Goal: Task Accomplishment & Management: Manage account settings

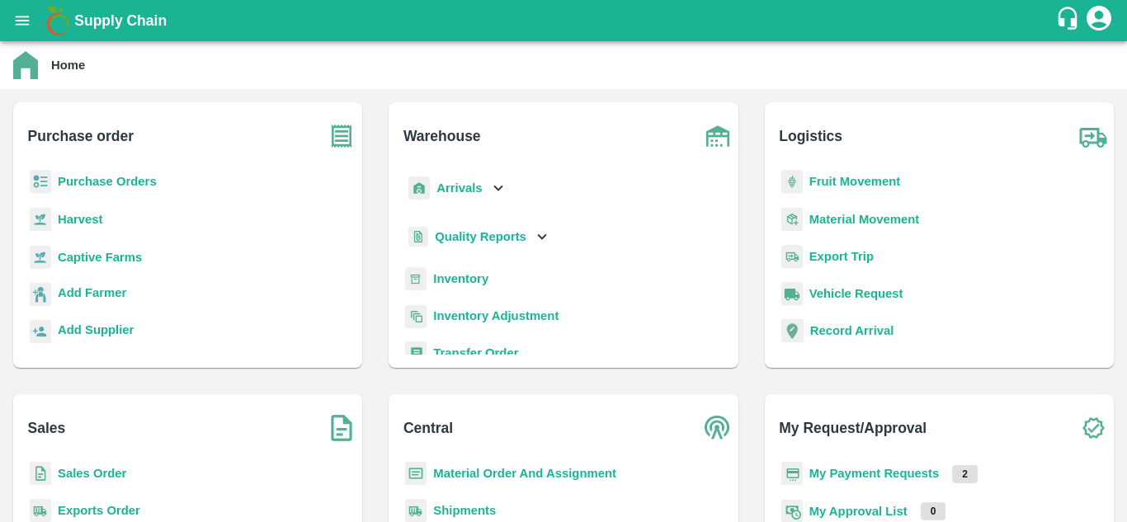
click at [119, 468] on b "Sales Order" at bounding box center [92, 473] width 68 height 13
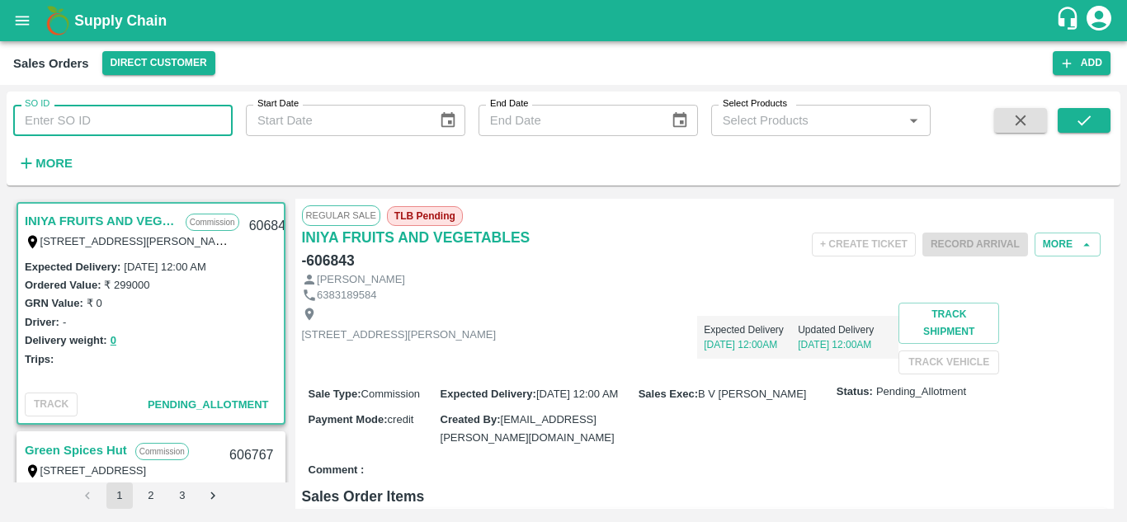
click at [76, 119] on input "SO ID" at bounding box center [123, 120] width 220 height 31
type input "606600"
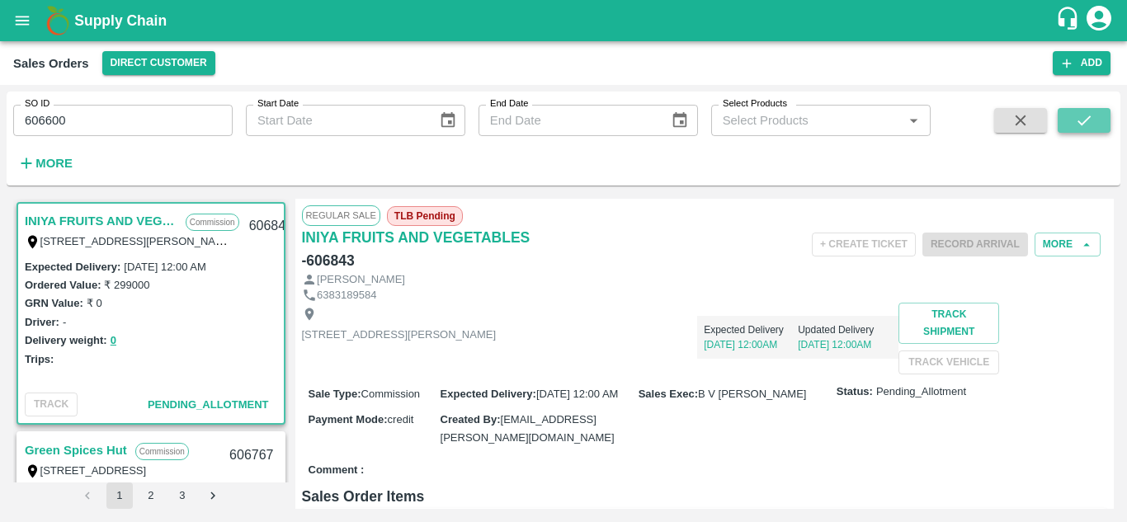
click at [1079, 126] on icon "submit" at bounding box center [1084, 120] width 18 height 18
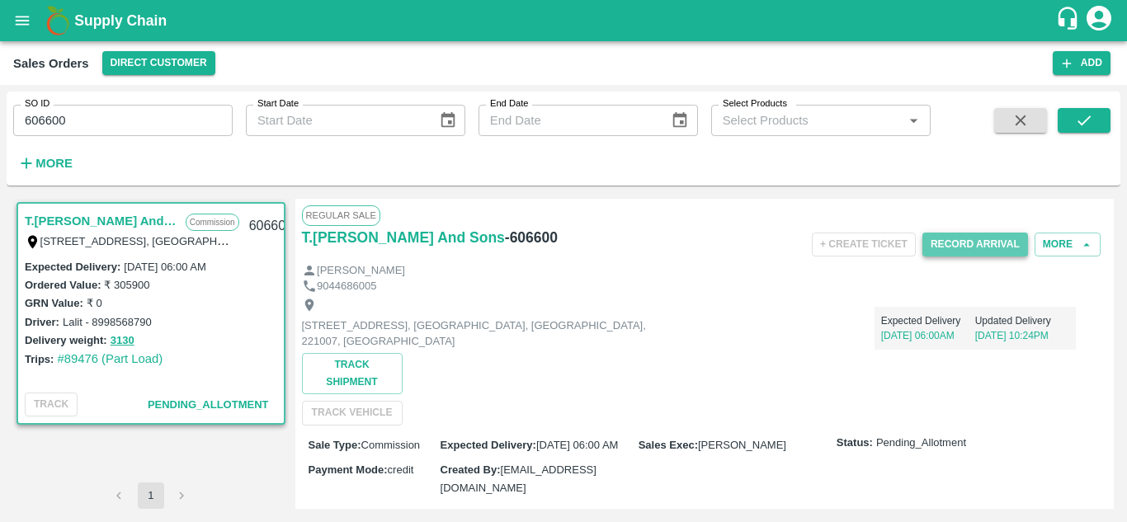
click at [975, 248] on button "Record Arrival" at bounding box center [976, 245] width 106 height 24
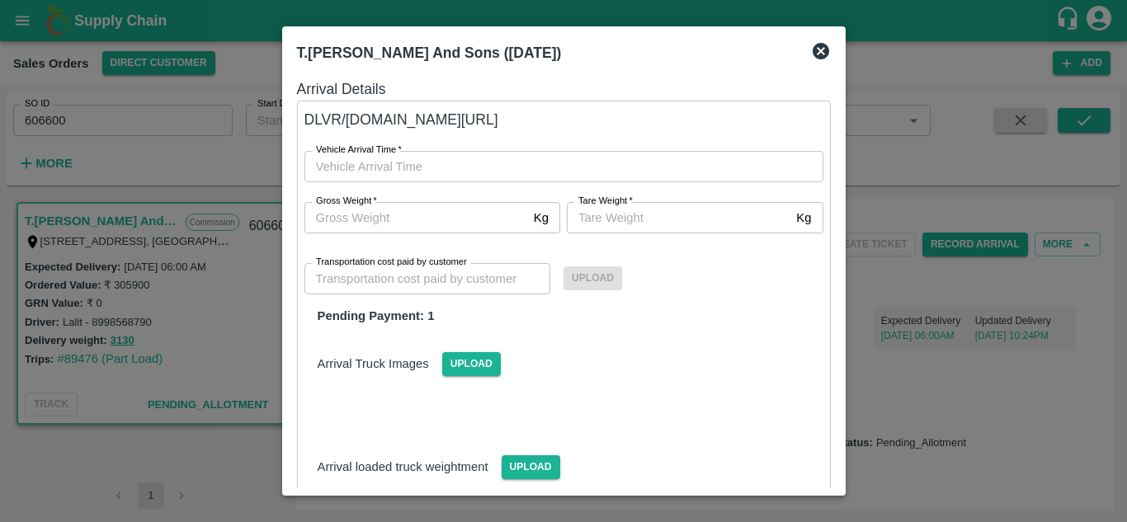
click at [824, 58] on icon at bounding box center [821, 51] width 17 height 17
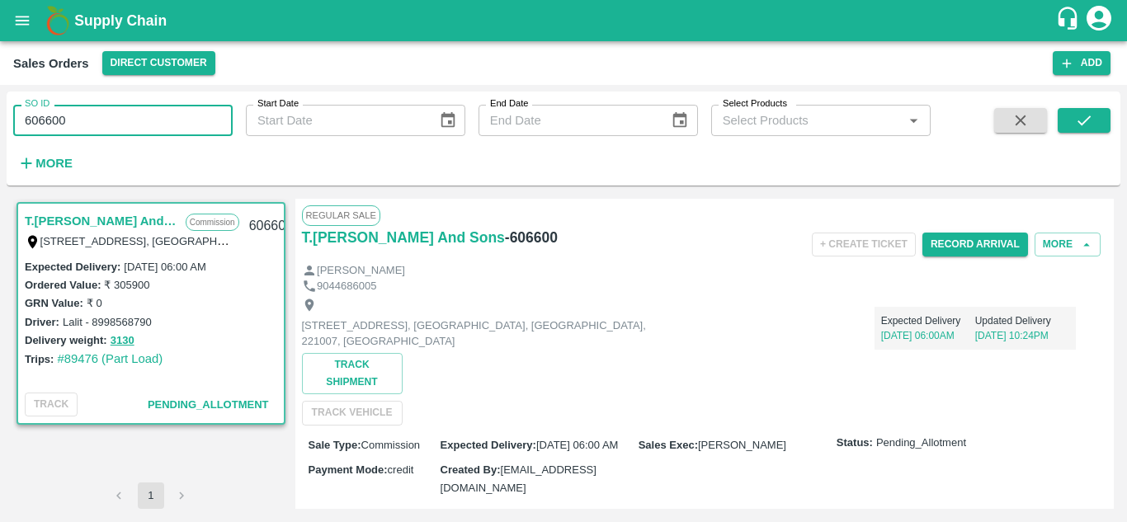
click at [65, 120] on input "606600" at bounding box center [123, 120] width 220 height 31
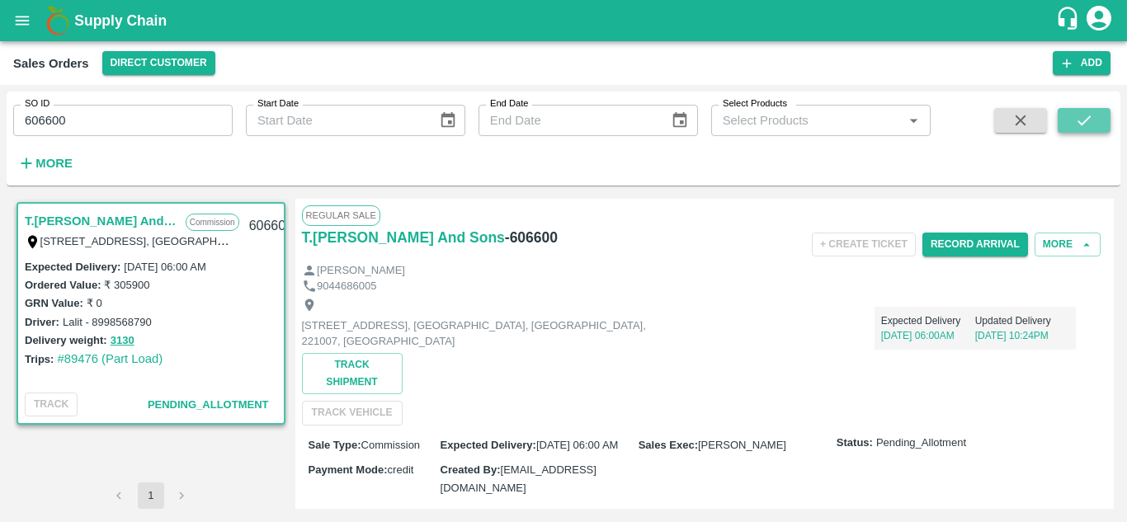
click at [1091, 126] on icon "submit" at bounding box center [1084, 120] width 18 height 18
click at [986, 246] on button "Record Arrival" at bounding box center [976, 245] width 106 height 24
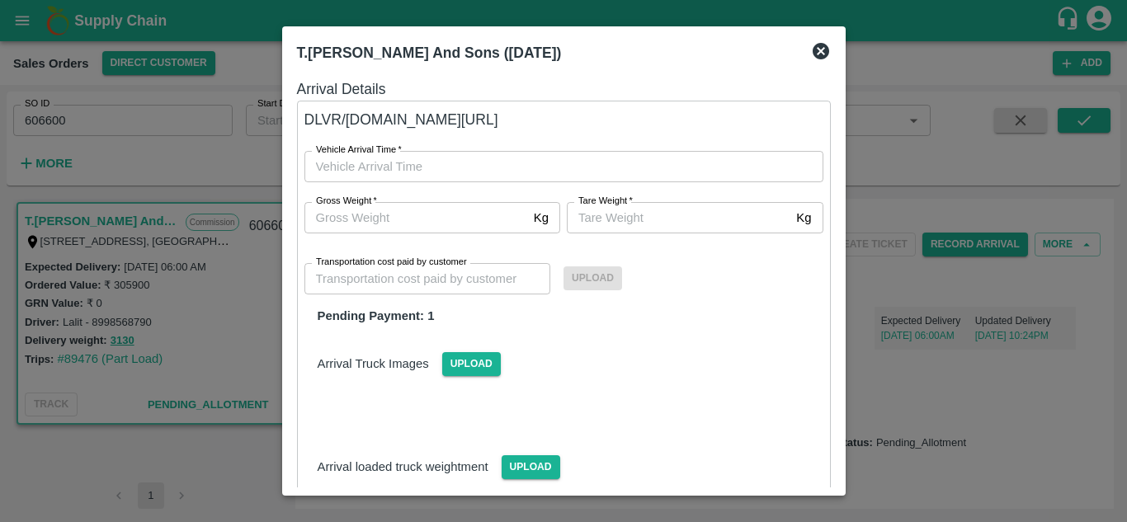
click at [815, 53] on icon at bounding box center [821, 51] width 17 height 17
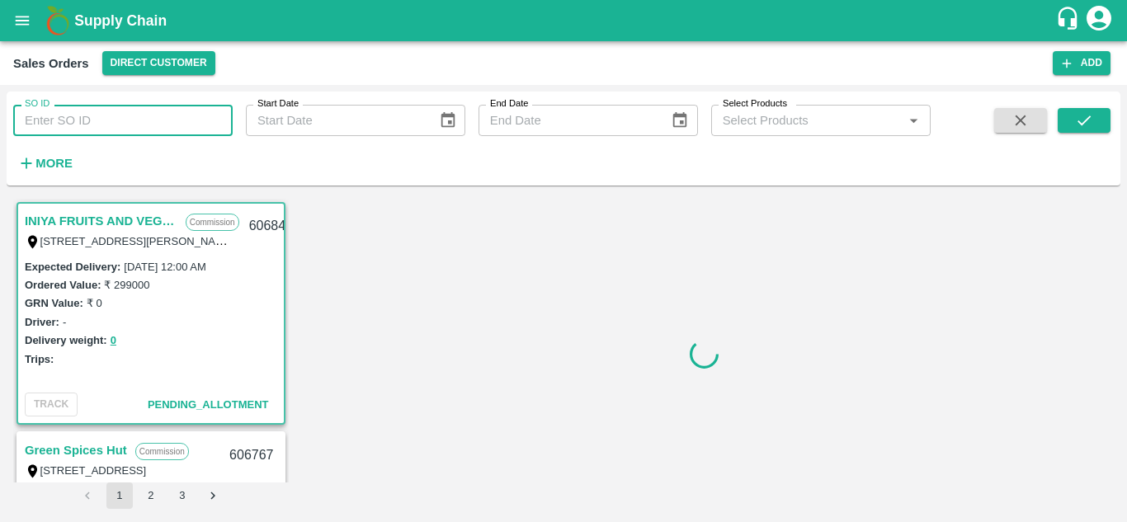
click at [167, 121] on input "SO ID" at bounding box center [123, 120] width 220 height 31
paste input "606600"
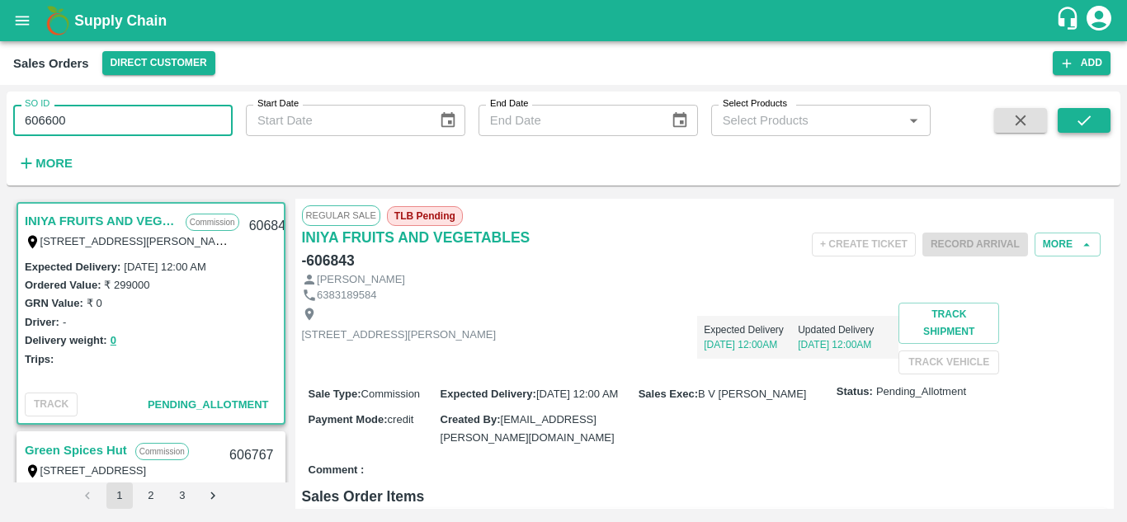
type input "606600"
click at [1089, 122] on icon "submit" at bounding box center [1084, 120] width 18 height 18
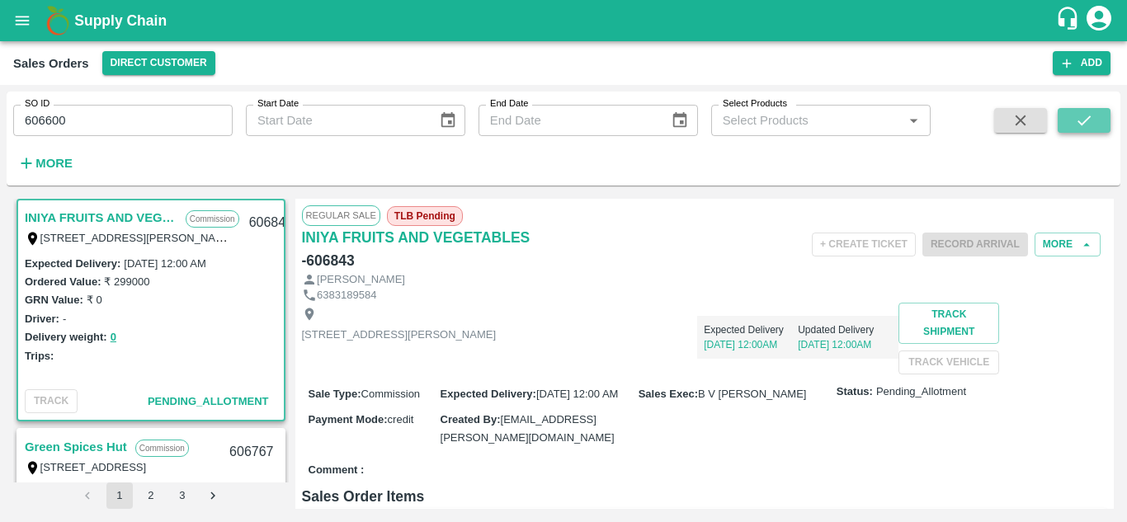
click at [1088, 112] on icon "submit" at bounding box center [1084, 120] width 18 height 18
click at [1071, 131] on button "submit" at bounding box center [1084, 120] width 53 height 25
click at [27, 22] on icon "open drawer" at bounding box center [22, 21] width 18 height 18
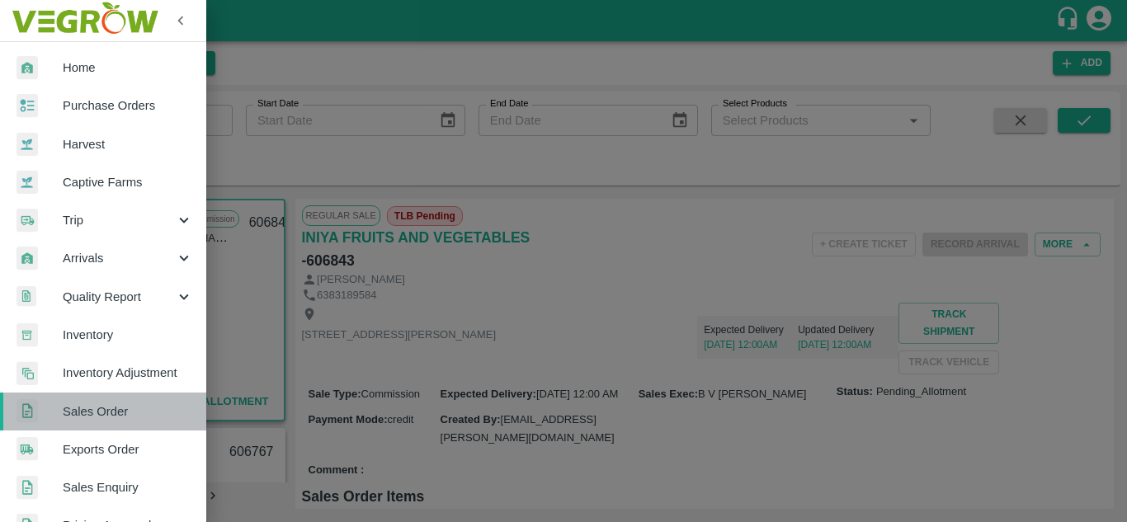
click at [116, 408] on span "Sales Order" at bounding box center [128, 412] width 130 height 18
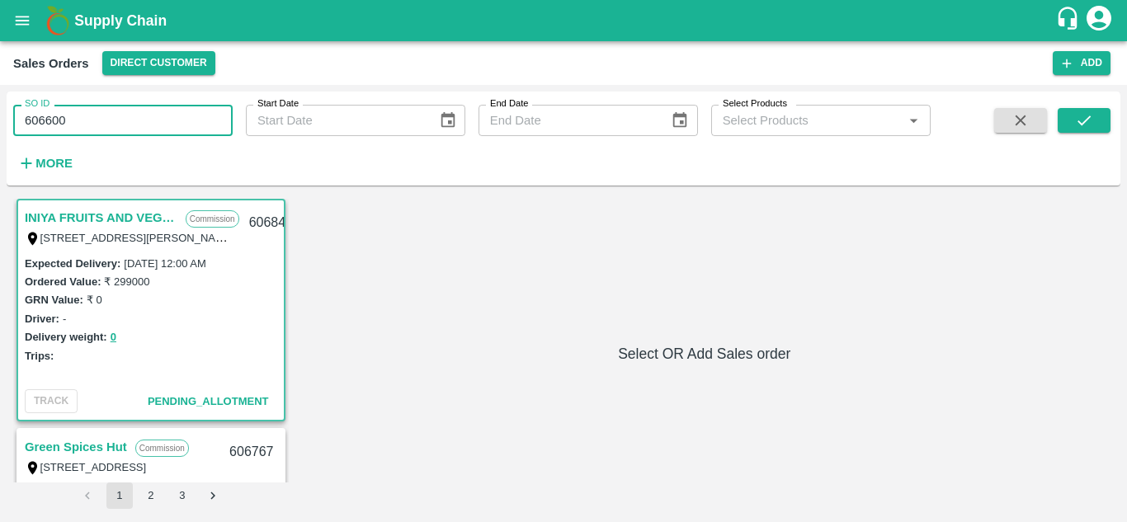
click at [177, 125] on input "606600" at bounding box center [123, 120] width 220 height 31
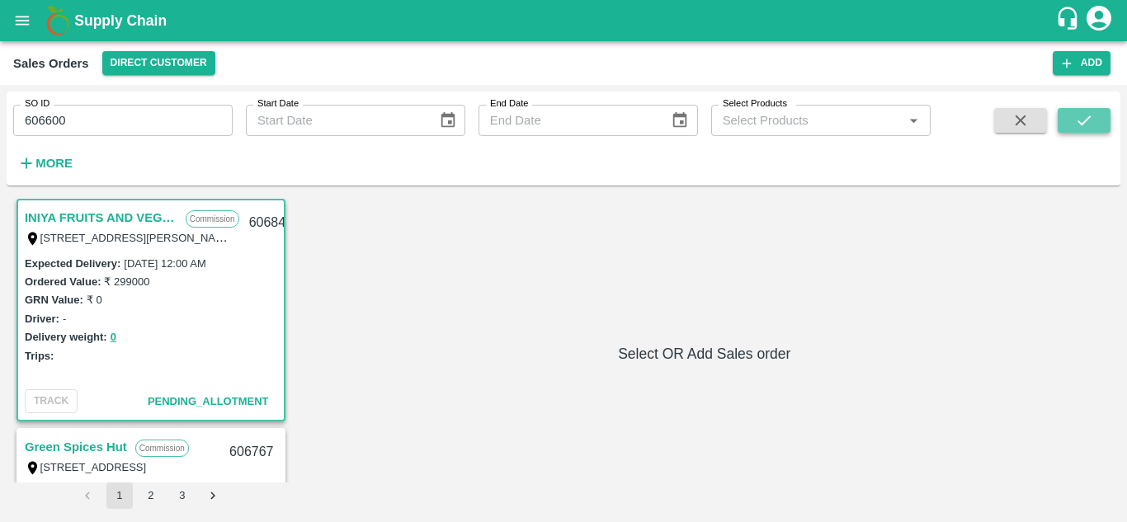
click at [1092, 130] on button "submit" at bounding box center [1084, 120] width 53 height 25
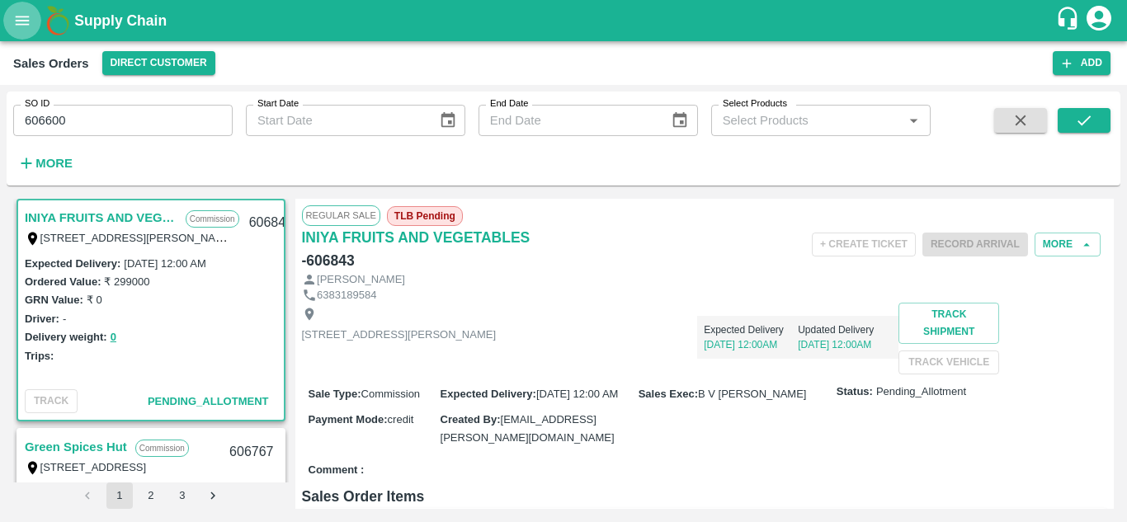
click at [12, 30] on button "open drawer" at bounding box center [22, 21] width 38 height 38
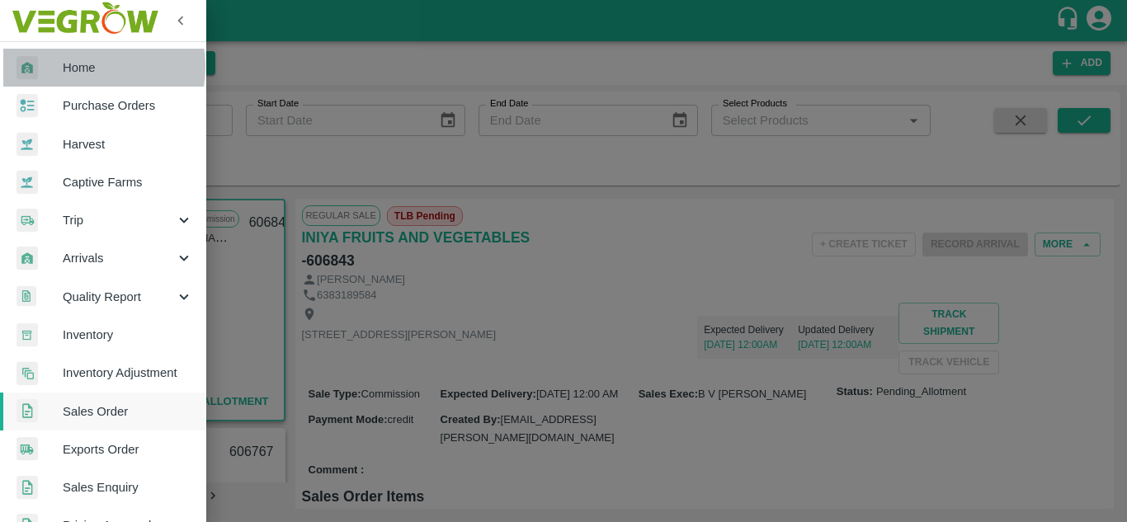
click at [78, 67] on span "Home" at bounding box center [128, 68] width 130 height 18
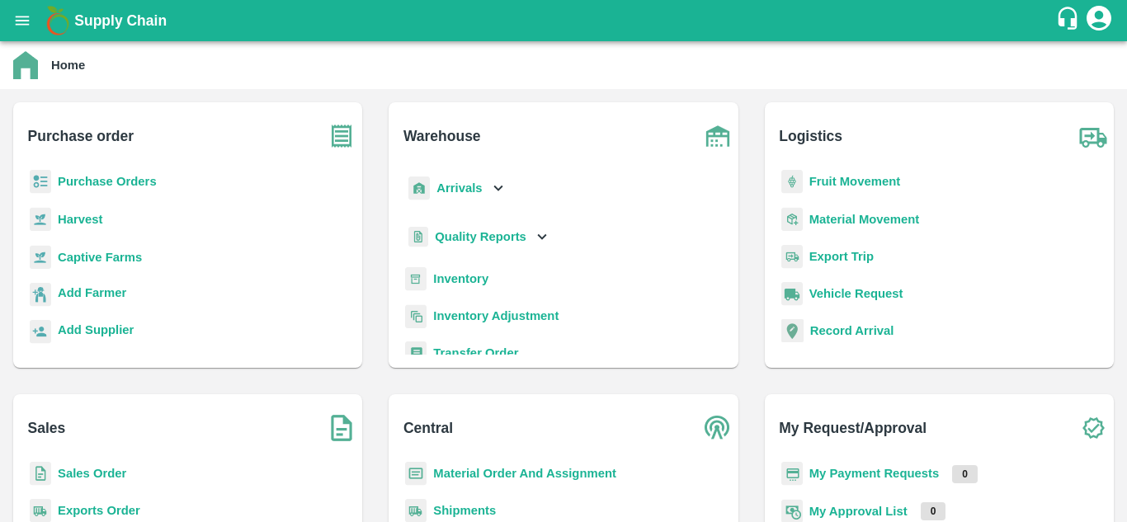
click at [97, 464] on div "Sales Order" at bounding box center [187, 480] width 323 height 37
click at [97, 475] on b "Sales Order" at bounding box center [92, 473] width 68 height 13
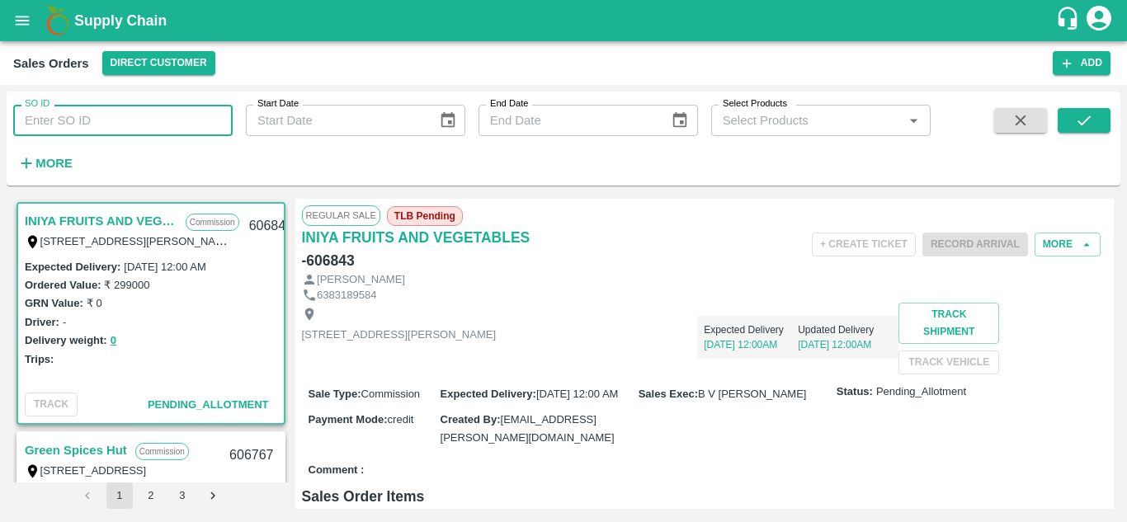
click at [171, 123] on input "SO ID" at bounding box center [123, 120] width 220 height 31
paste input "606600"
type input "606600"
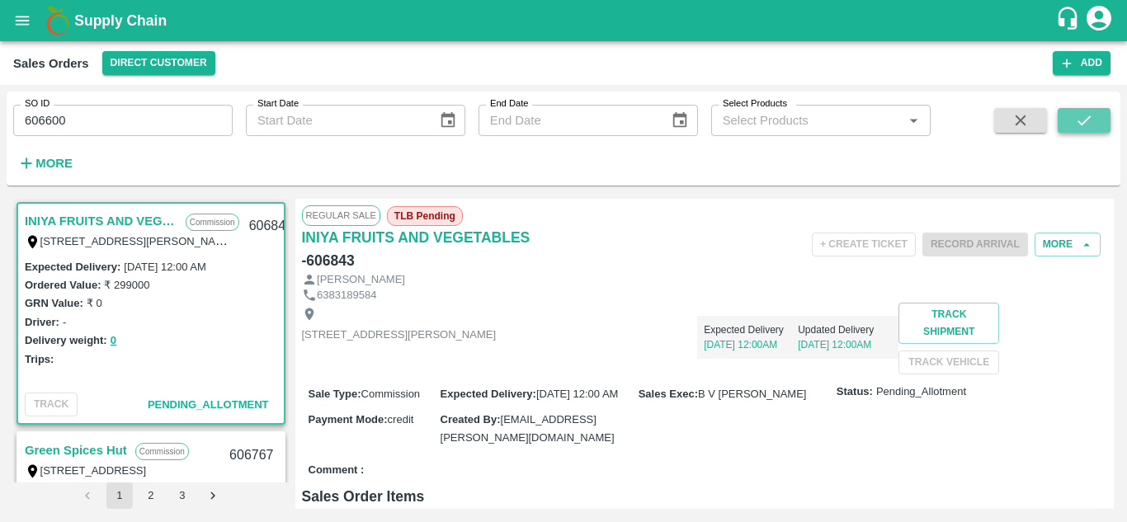
click at [1094, 125] on button "submit" at bounding box center [1084, 120] width 53 height 25
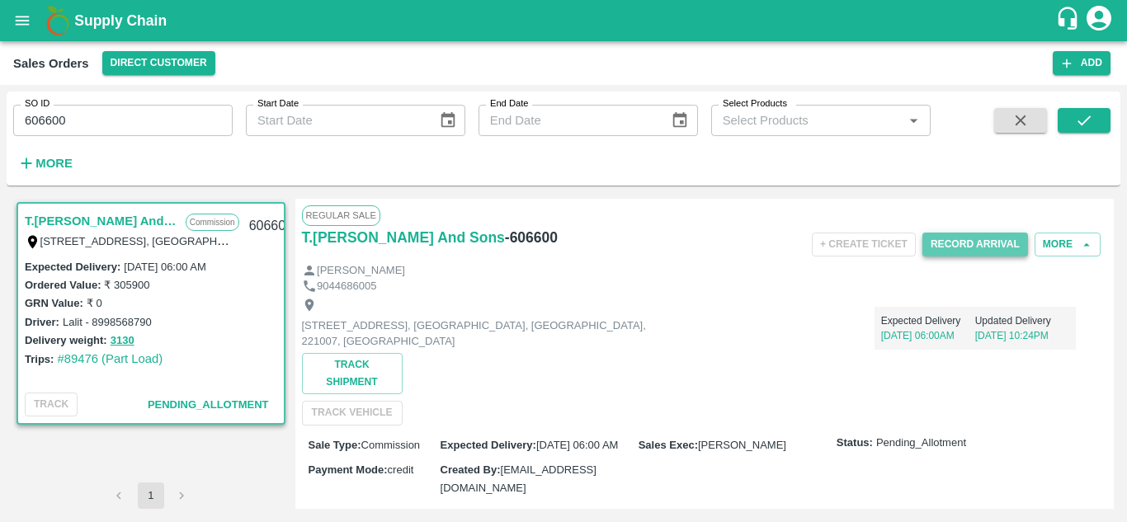
click at [965, 244] on button "Record Arrival" at bounding box center [976, 245] width 106 height 24
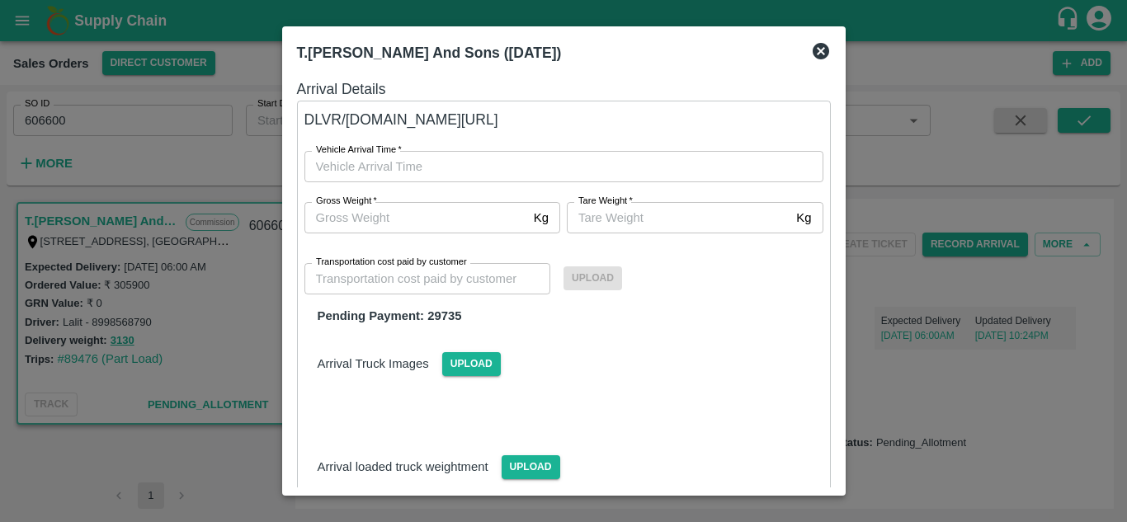
type input "DD/MM/YYYY hh:mm aa"
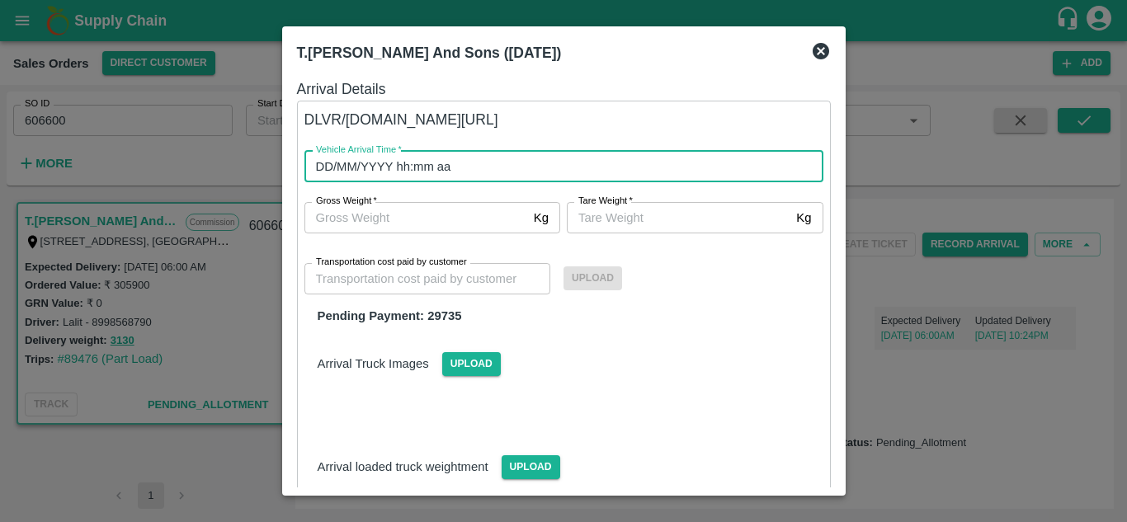
click at [444, 162] on input "DD/MM/YYYY hh:mm aa" at bounding box center [559, 166] width 508 height 31
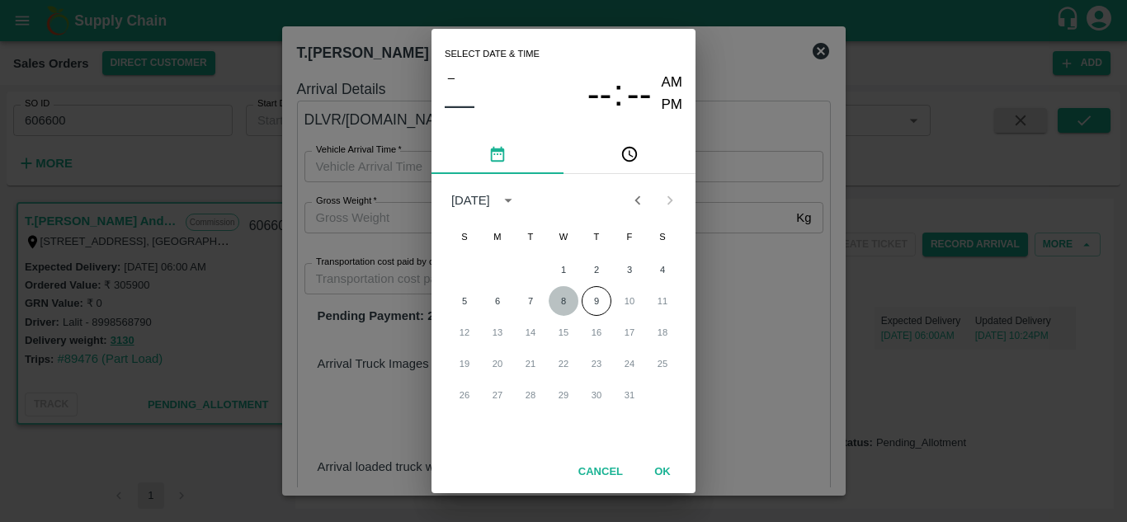
click at [565, 303] on button "8" at bounding box center [564, 301] width 30 height 30
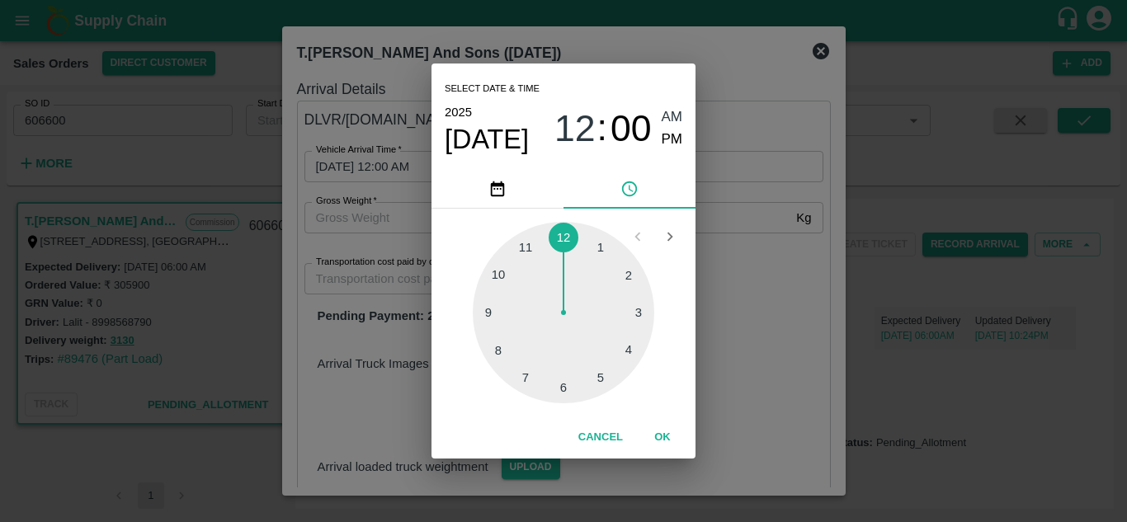
click at [564, 383] on div at bounding box center [564, 313] width 182 height 182
type input "08/10/2025 06:00 AM"
click at [664, 116] on span "AM" at bounding box center [672, 117] width 21 height 22
click at [662, 437] on button "OK" at bounding box center [662, 437] width 53 height 29
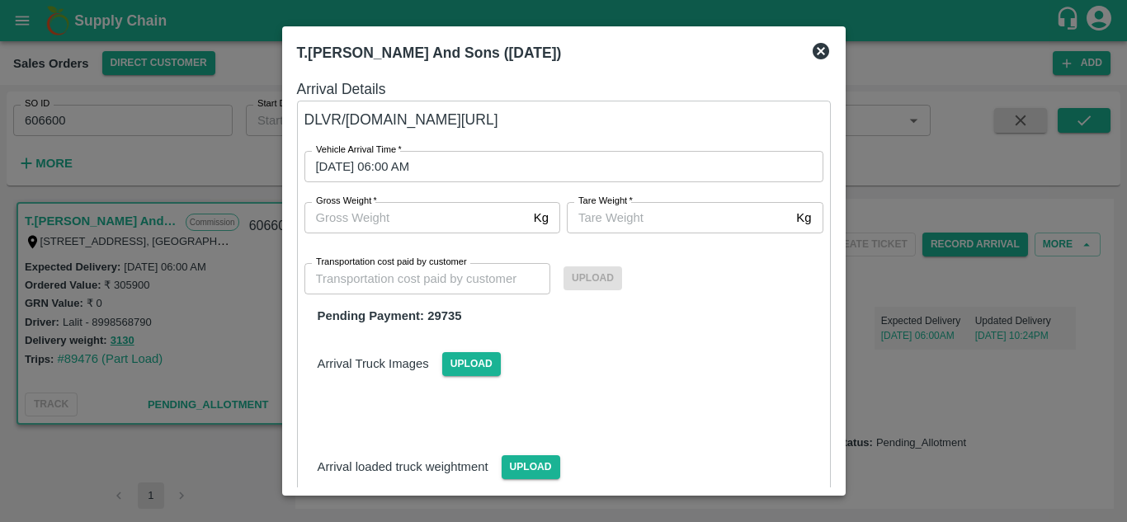
click at [706, 382] on div "Arrival Truck Images Upload" at bounding box center [557, 371] width 532 height 116
click at [460, 208] on input "Gross Weight   *" at bounding box center [416, 217] width 223 height 31
type input "3130"
click at [655, 215] on input "Tare Weight   *" at bounding box center [678, 217] width 223 height 31
type input "3130"
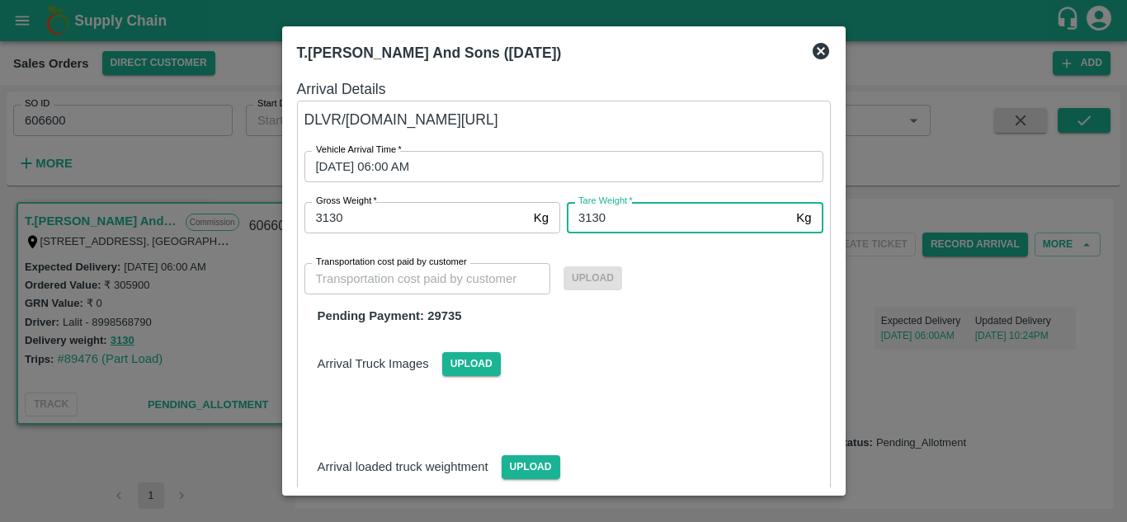
click at [417, 281] on input "Transportation cost paid by customer" at bounding box center [428, 278] width 247 height 31
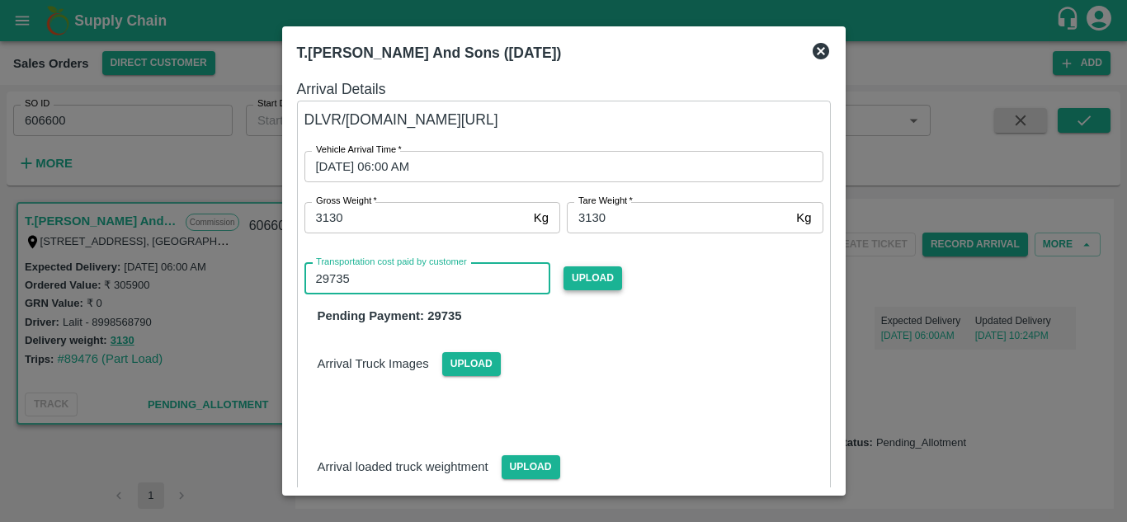
type input "29735"
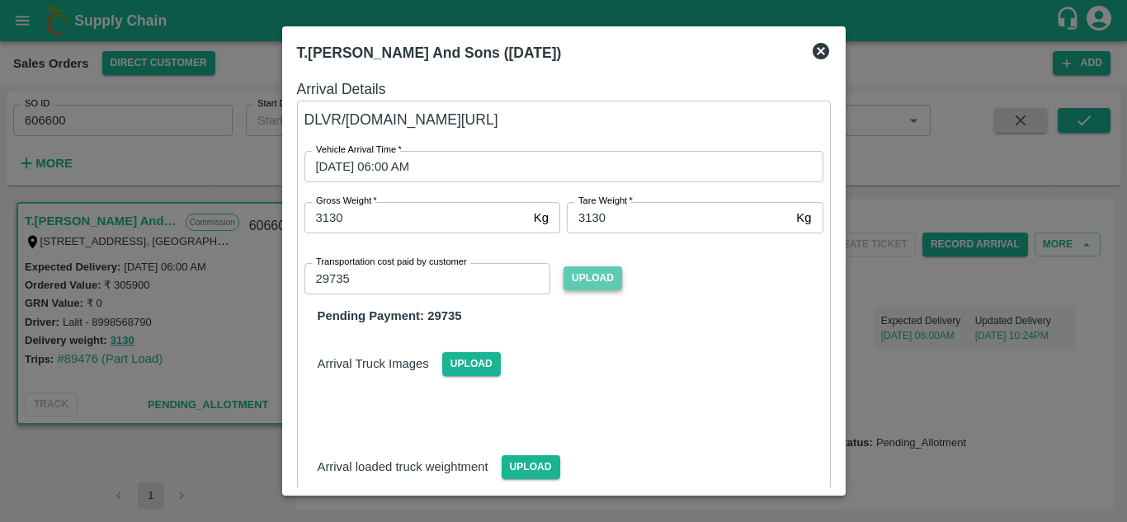
click at [610, 272] on span "Upload" at bounding box center [593, 279] width 59 height 24
click at [0, 0] on input "Upload" at bounding box center [0, 0] width 0 height 0
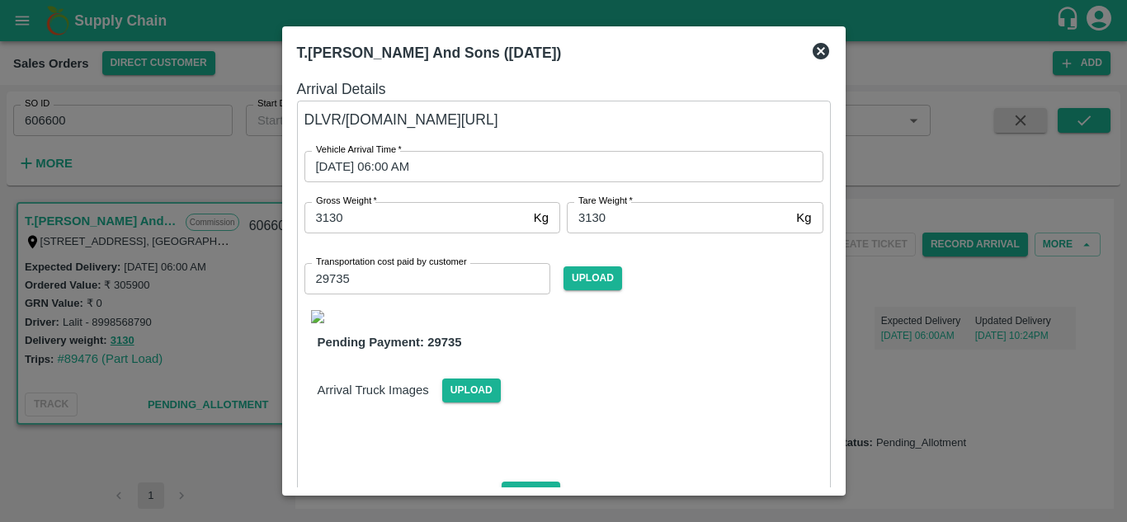
click at [314, 323] on img at bounding box center [317, 316] width 13 height 13
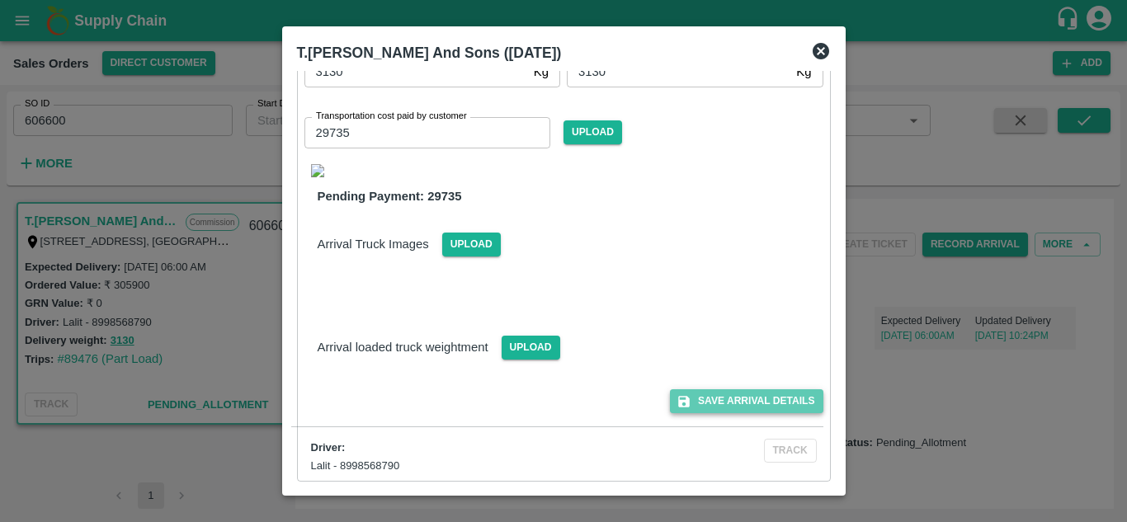
click at [753, 403] on button "Save Arrival Details" at bounding box center [746, 402] width 153 height 24
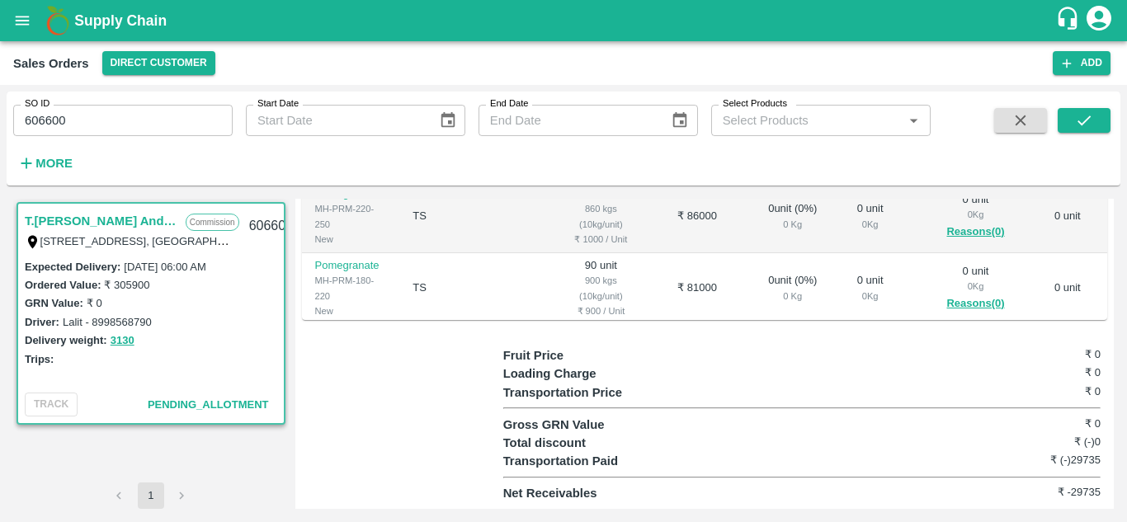
scroll to position [0, 0]
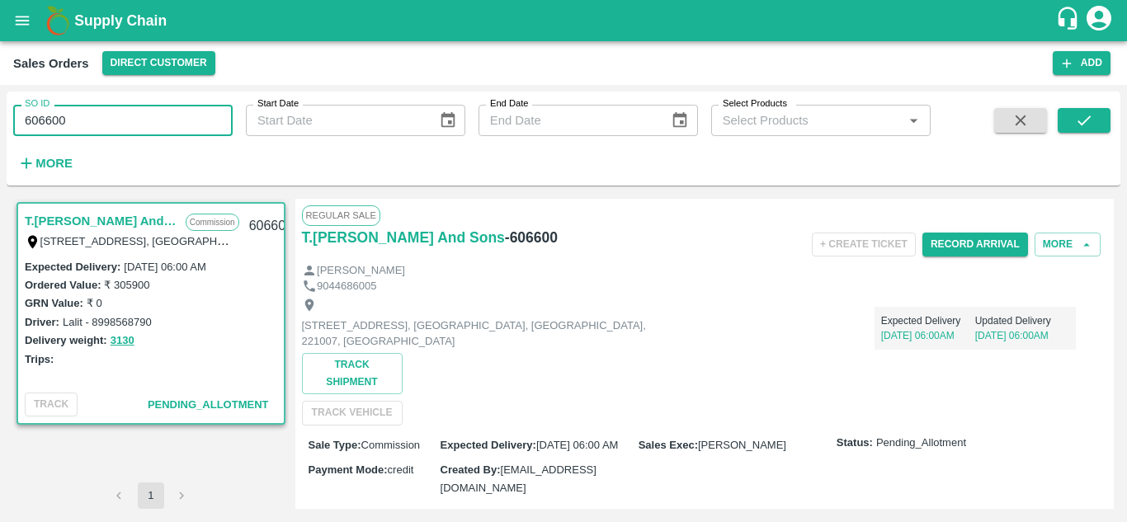
click at [163, 114] on input "606600" at bounding box center [123, 120] width 220 height 31
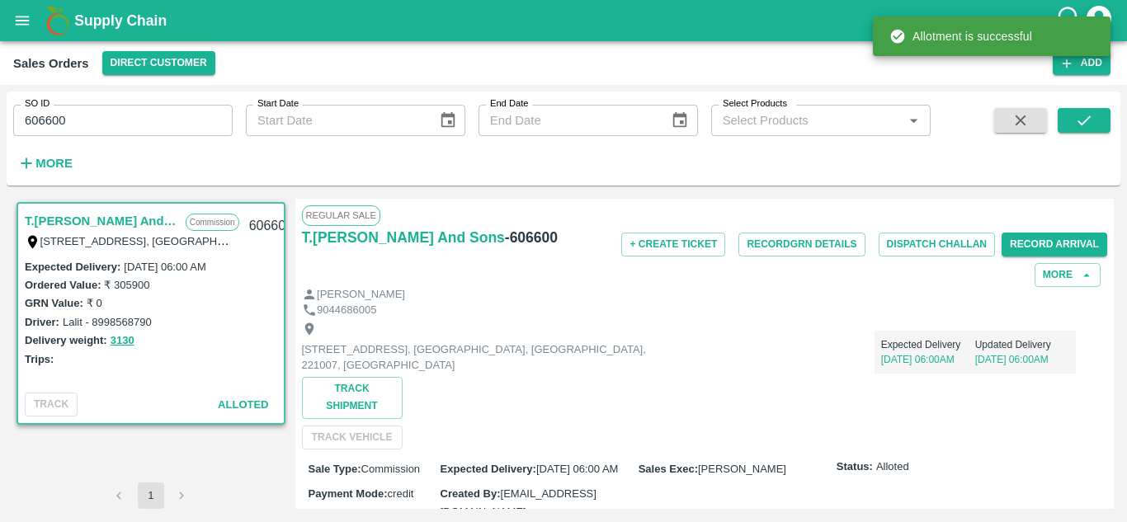
click at [780, 344] on div "Expected Delivery 10 Oct, 06:00AM Updated Delivery 08 Oct, 06:00AM" at bounding box center [874, 346] width 403 height 56
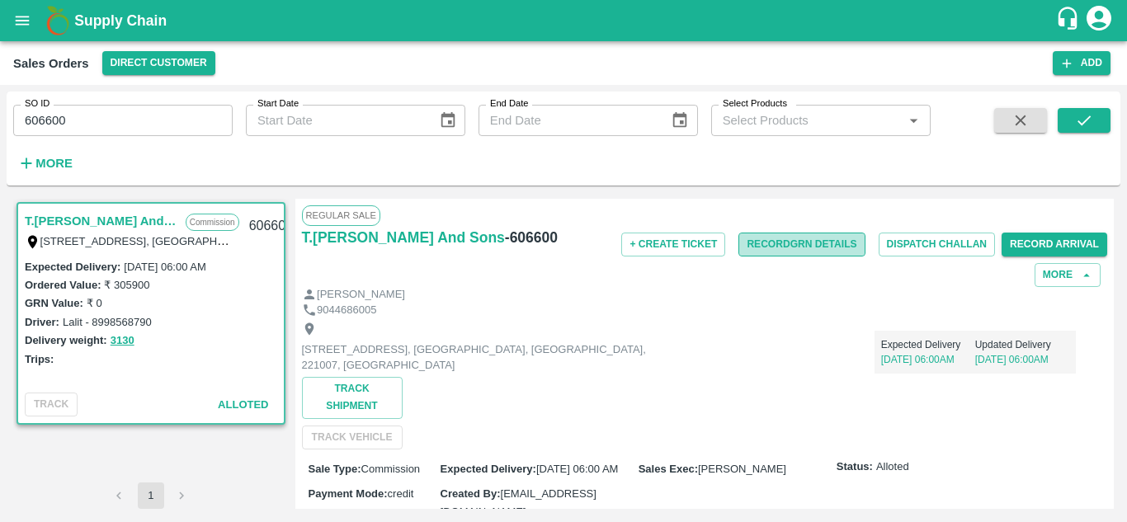
click at [824, 244] on button "Record GRN Details" at bounding box center [802, 245] width 126 height 24
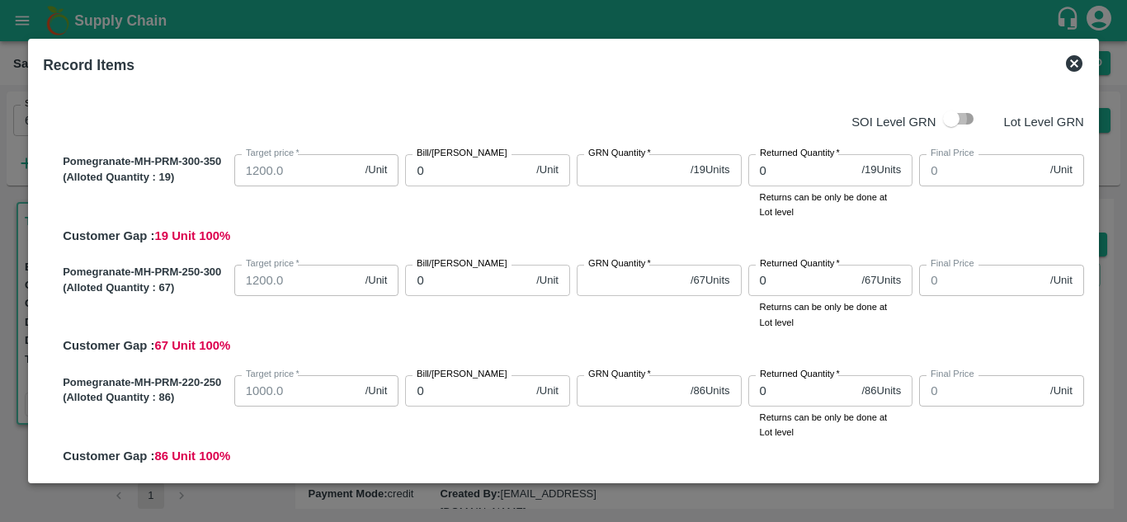
click at [962, 118] on input "checkbox" at bounding box center [951, 118] width 94 height 31
checkbox input "true"
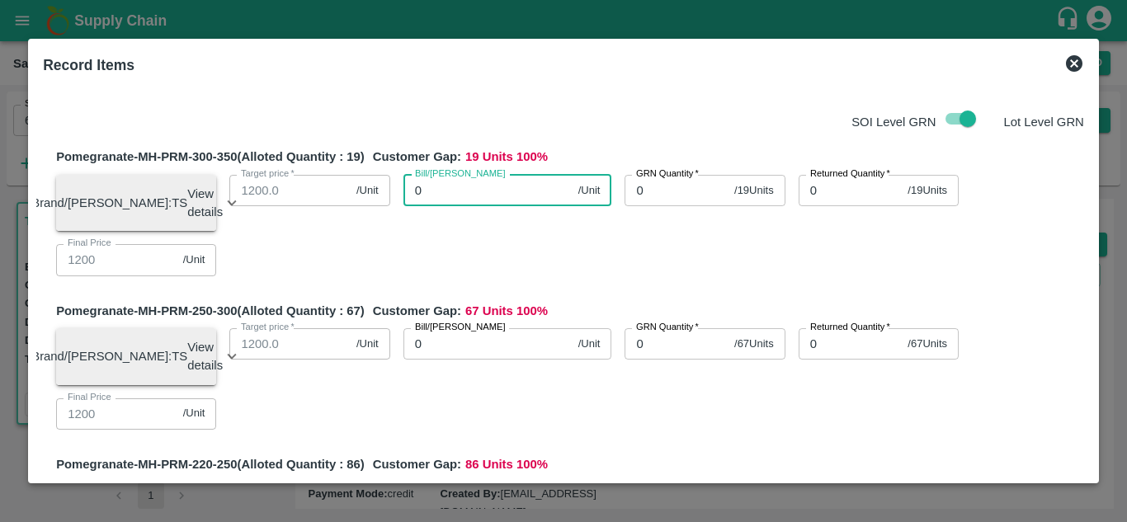
click at [440, 185] on input "0" at bounding box center [488, 190] width 168 height 31
type input "13"
type input "135"
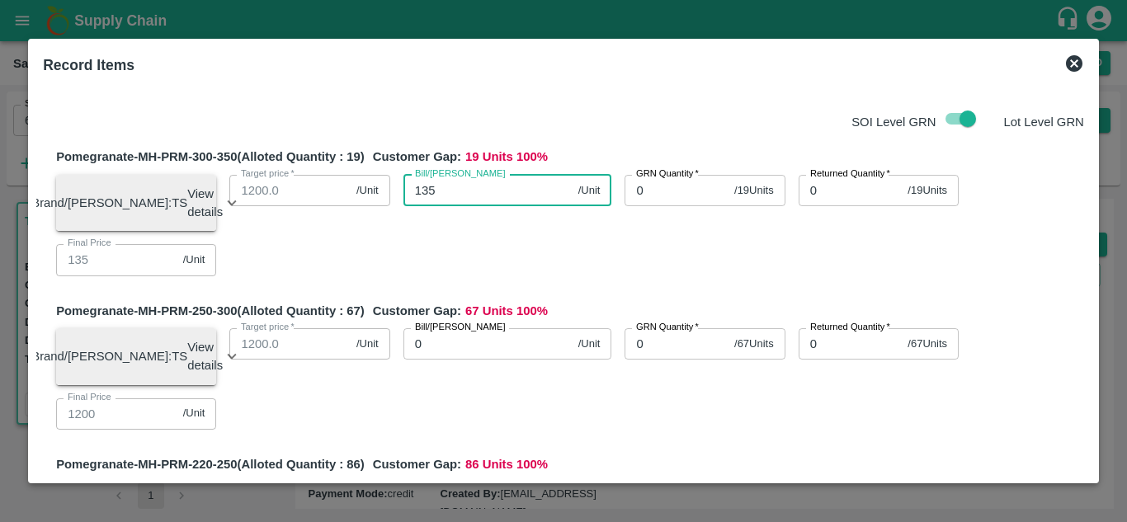
type input "1350"
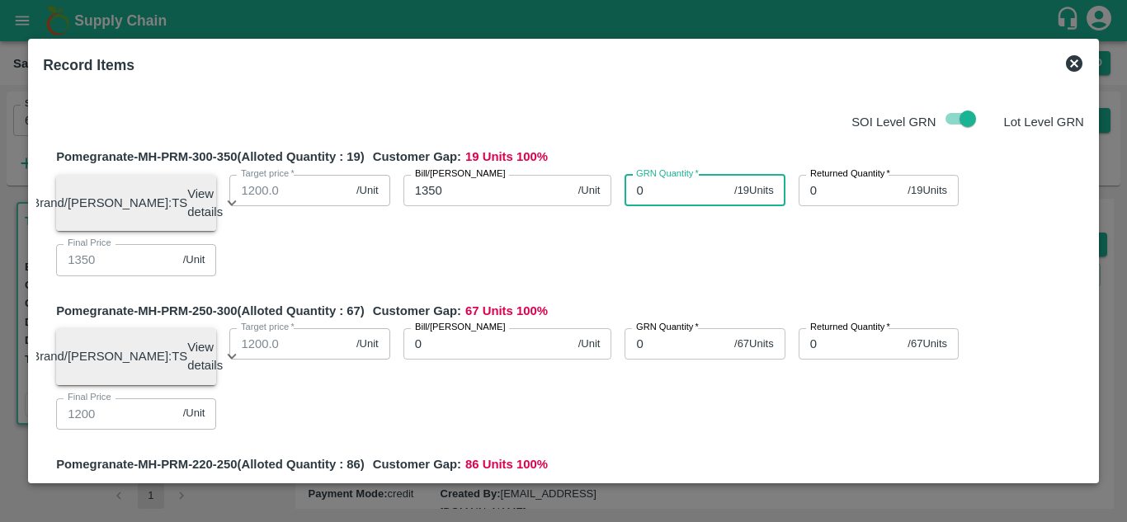
click at [670, 187] on input "0" at bounding box center [676, 190] width 103 height 31
type input "0"
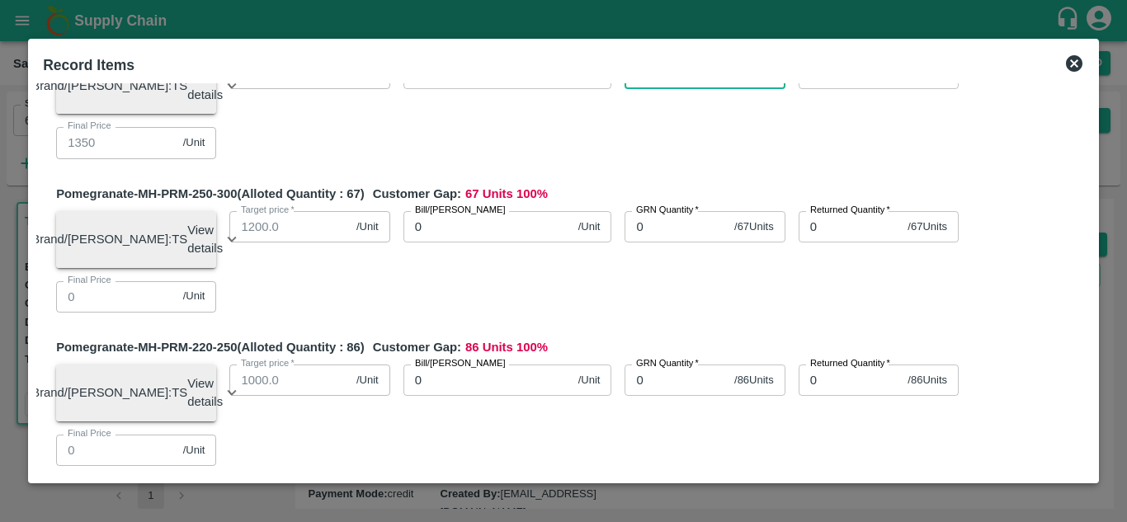
scroll to position [120, 0]
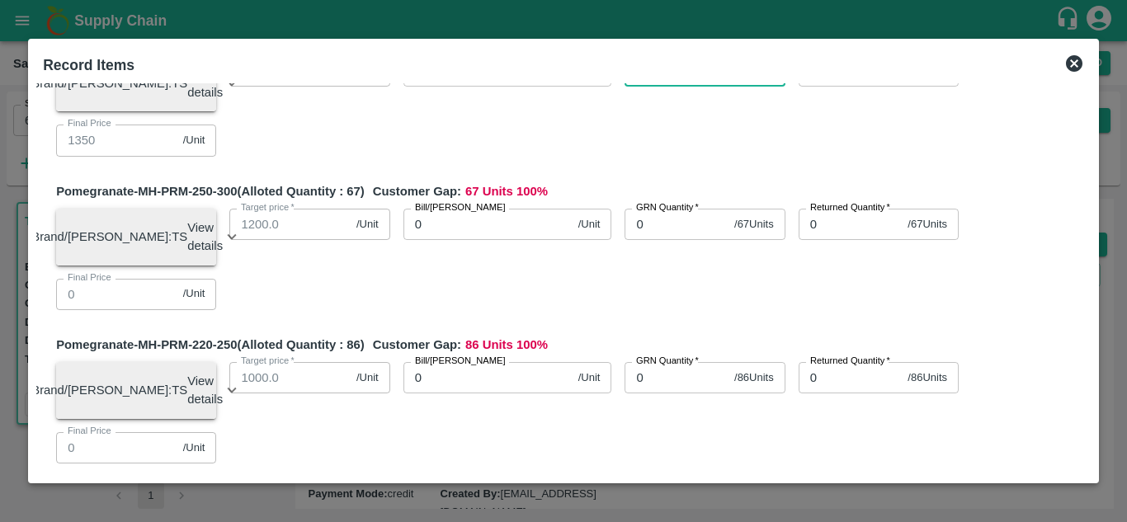
type input "19"
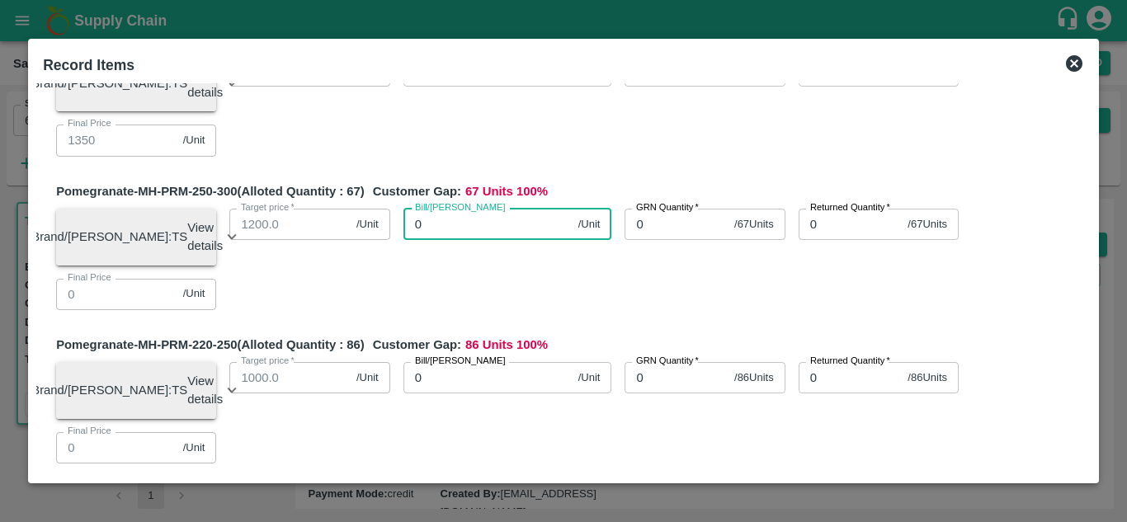
click at [450, 234] on input "0" at bounding box center [488, 224] width 168 height 31
type input "12"
type input "125"
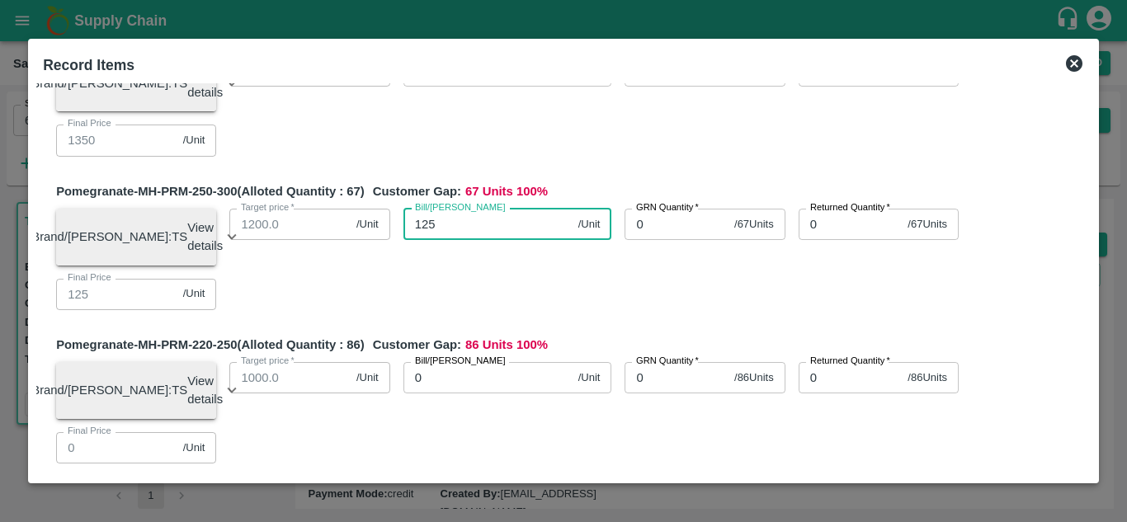
type input "1250"
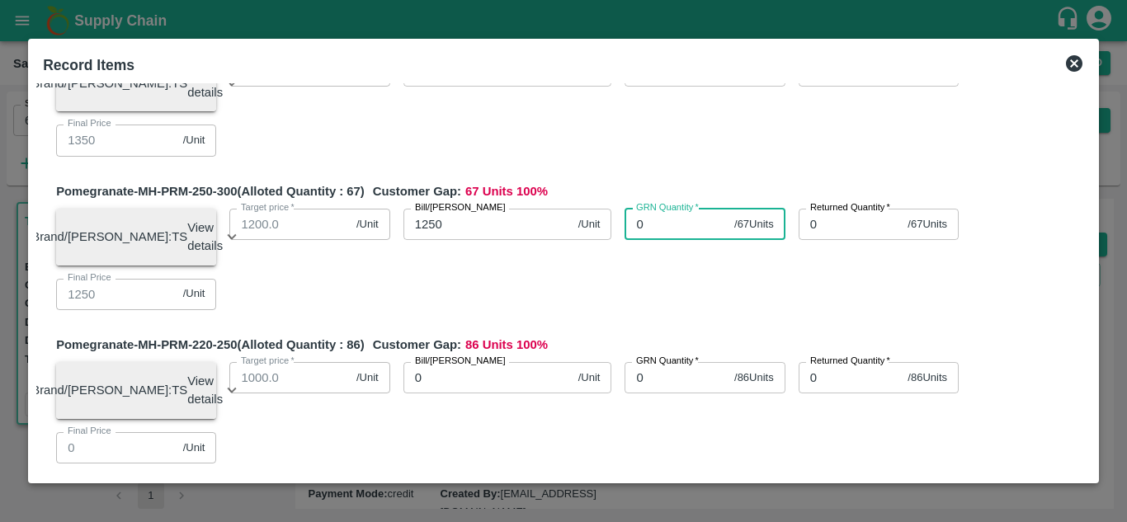
click at [649, 239] on input "0" at bounding box center [676, 224] width 103 height 31
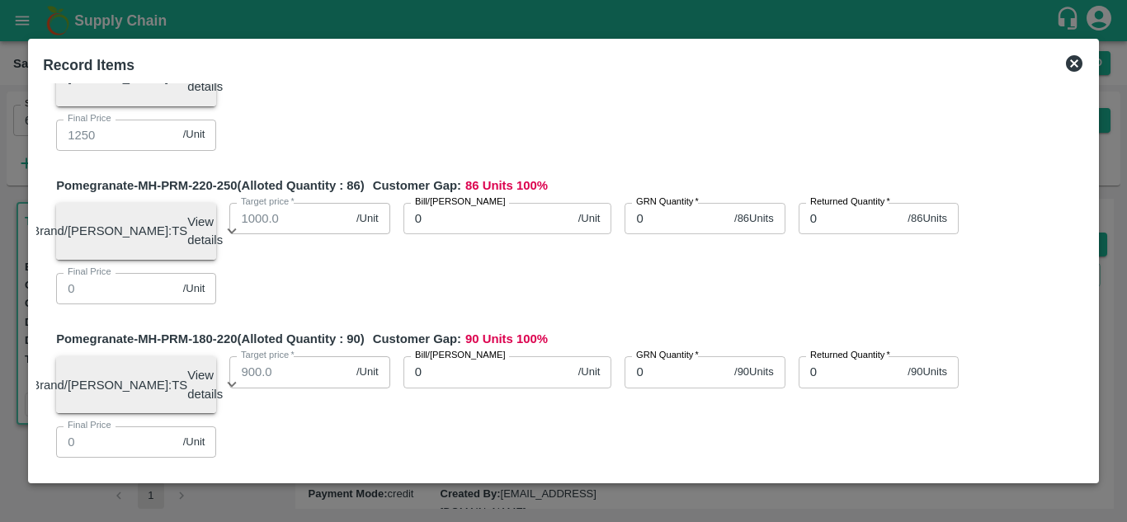
type input "67"
click at [448, 224] on input "0" at bounding box center [488, 218] width 168 height 31
type input "12"
type input "120"
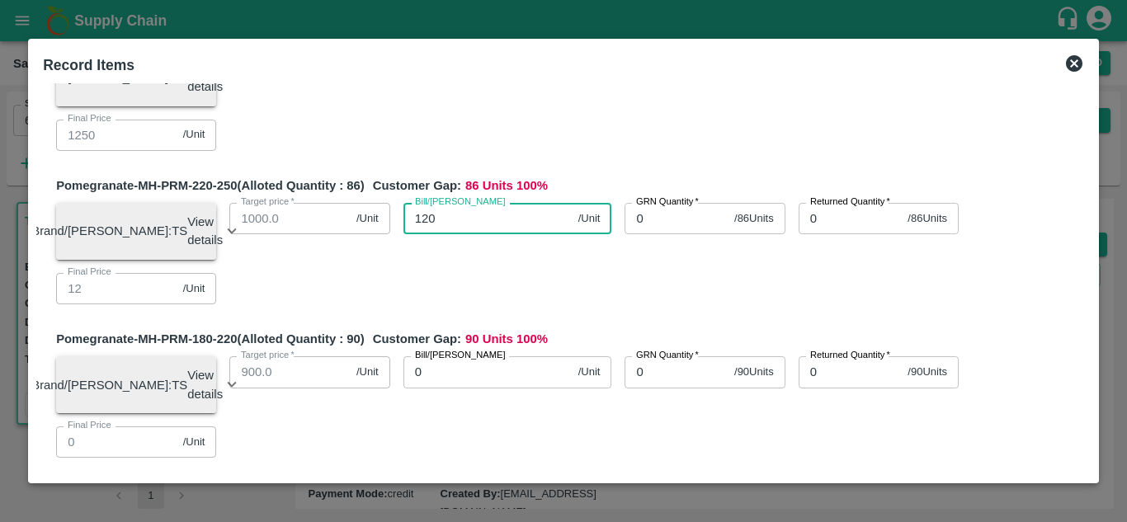
type input "120"
type input "1200"
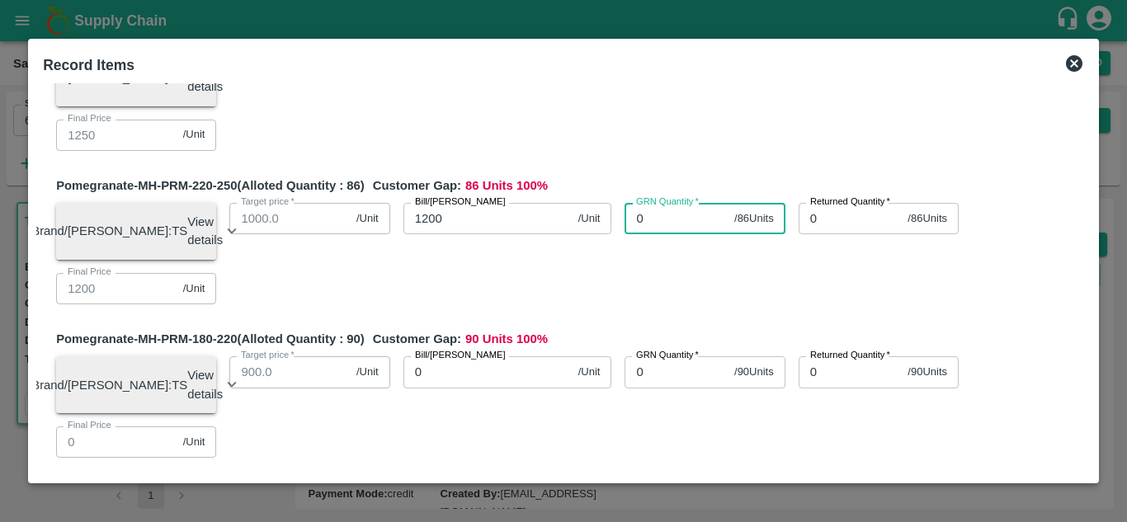
click at [657, 234] on input "0" at bounding box center [676, 218] width 103 height 31
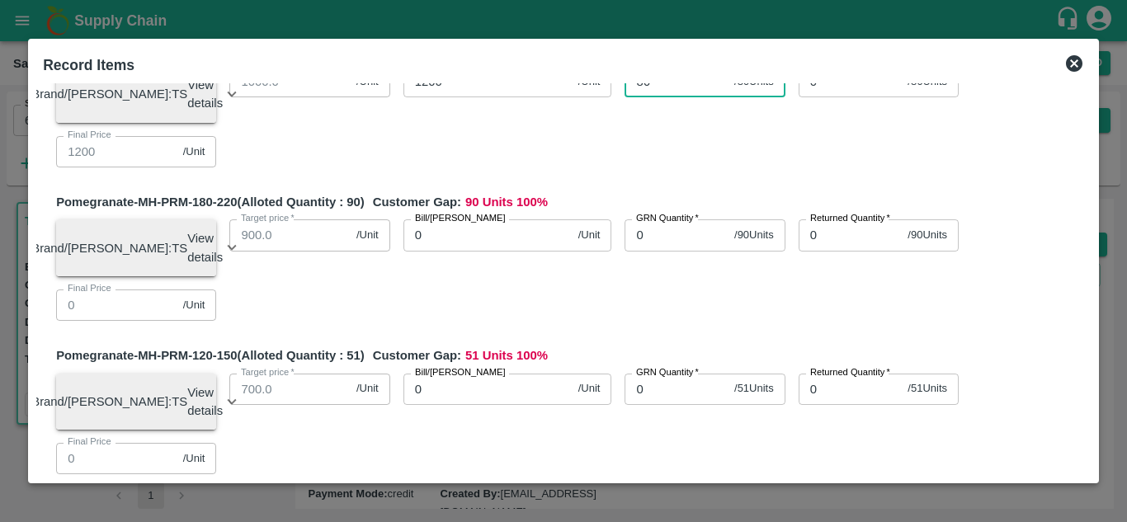
scroll to position [417, 0]
type input "86"
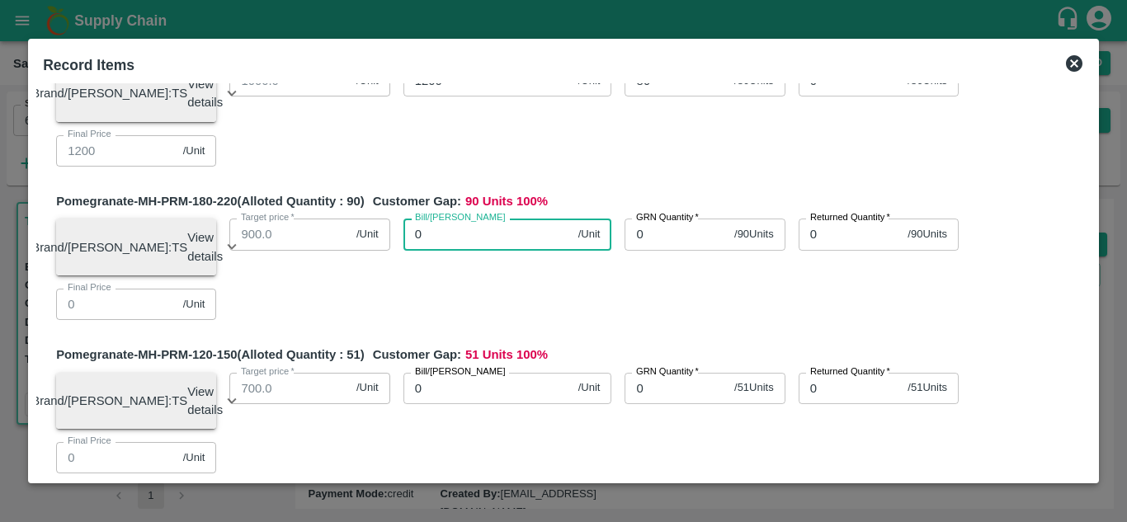
click at [437, 250] on input "0" at bounding box center [488, 234] width 168 height 31
type input "11"
type input "110"
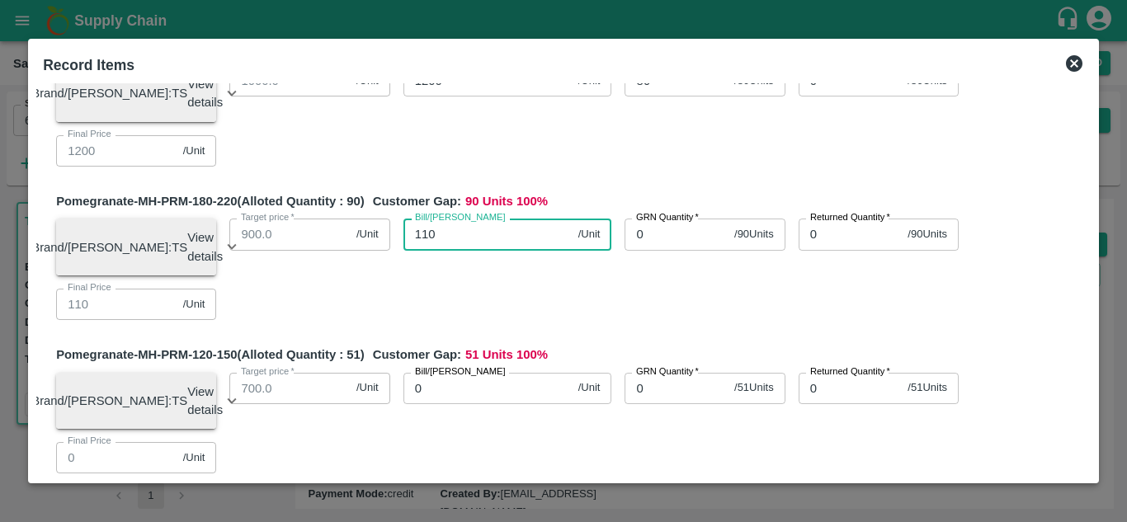
type input "1100"
click at [674, 250] on input "0" at bounding box center [676, 234] width 103 height 31
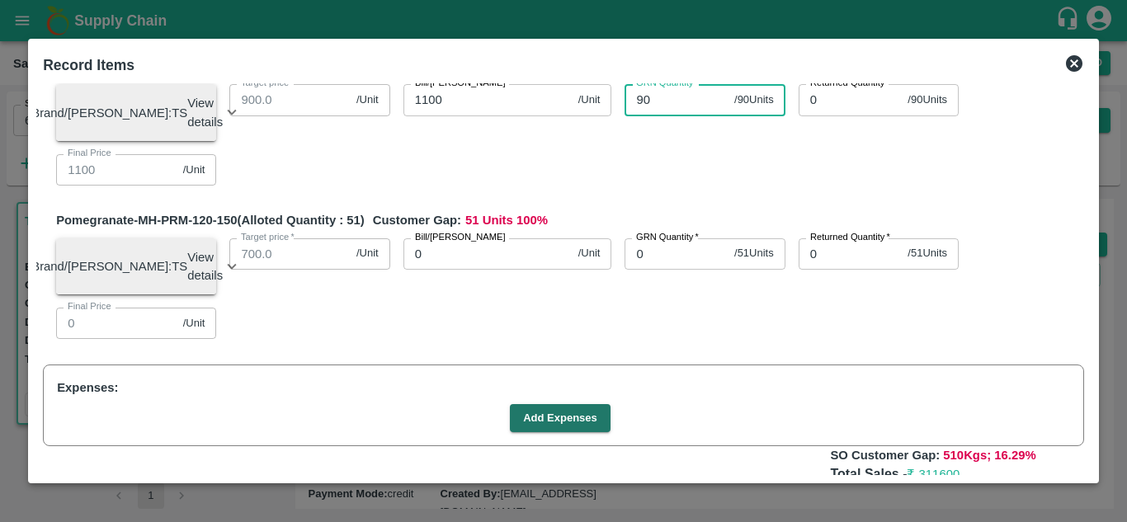
scroll to position [553, 0]
type input "90"
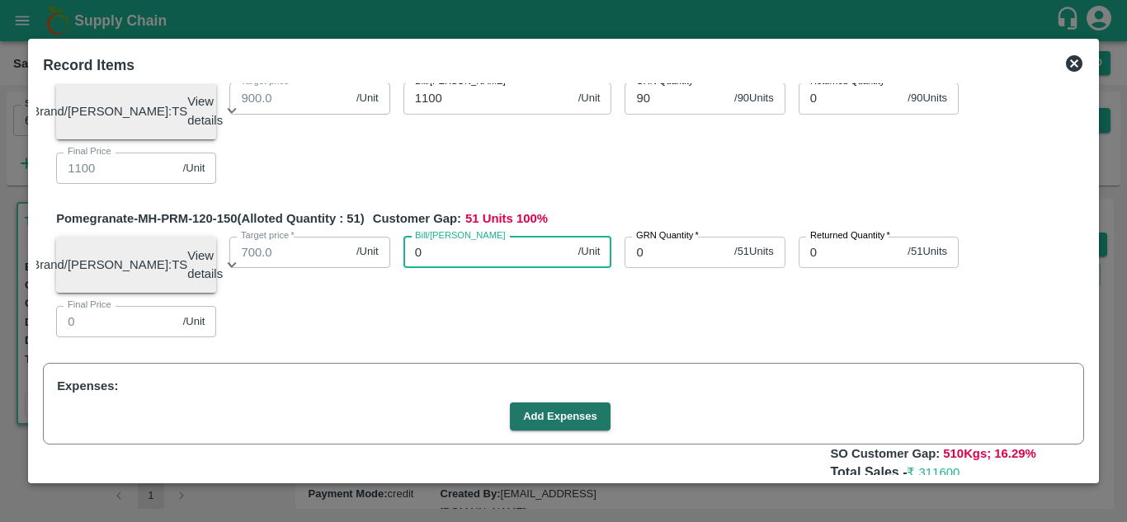
click at [447, 268] on input "0" at bounding box center [488, 252] width 168 height 31
type input "90"
type input "900"
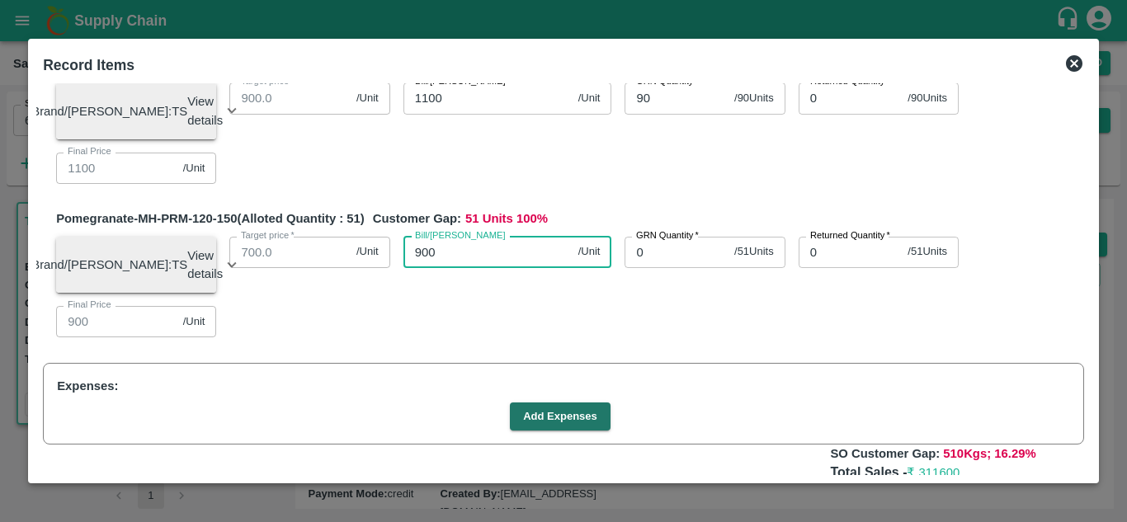
type input "900"
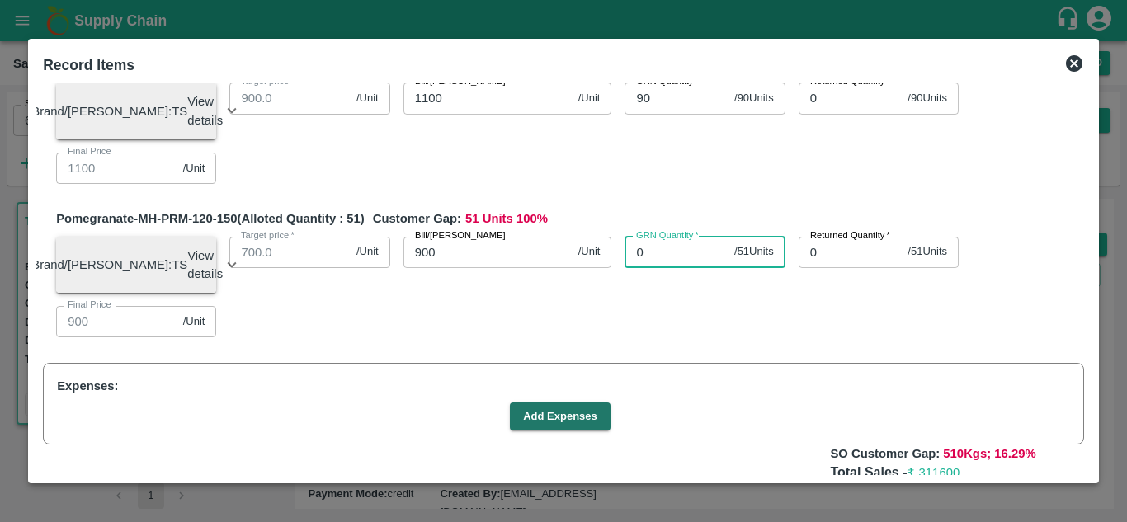
click at [652, 268] on input "0" at bounding box center [676, 252] width 103 height 31
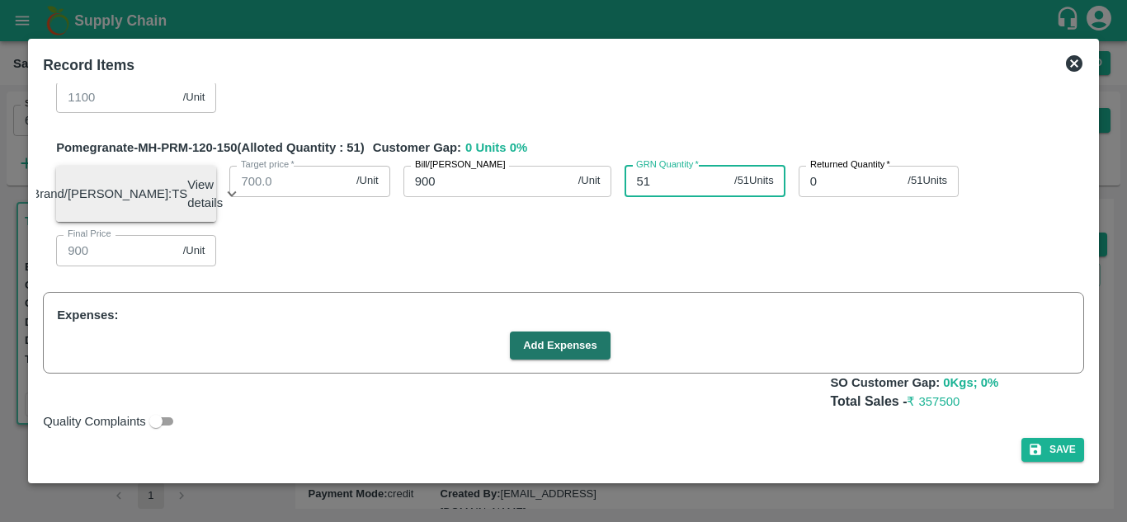
type input "51"
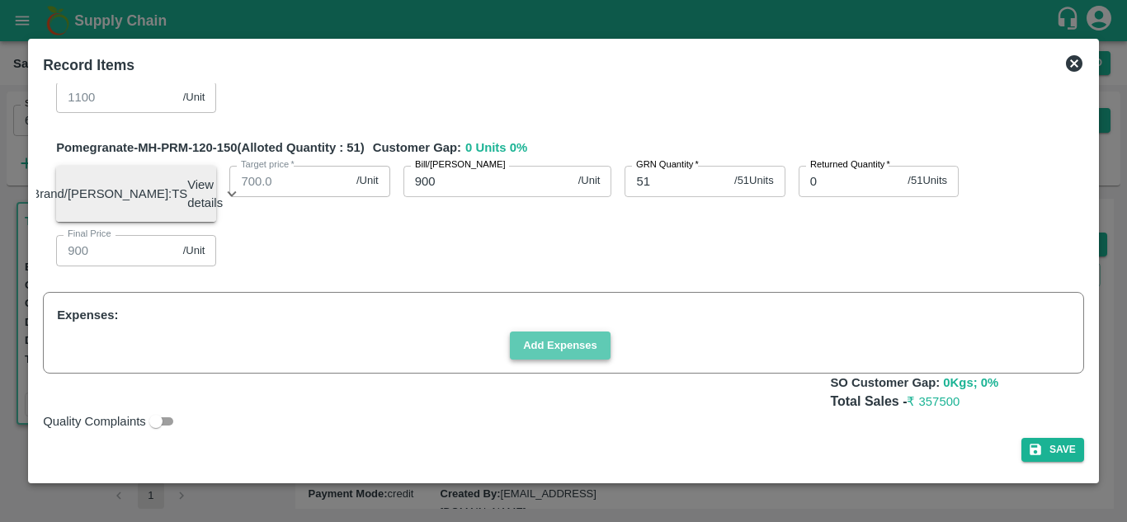
click at [591, 346] on button "Add Expenses" at bounding box center [560, 346] width 101 height 29
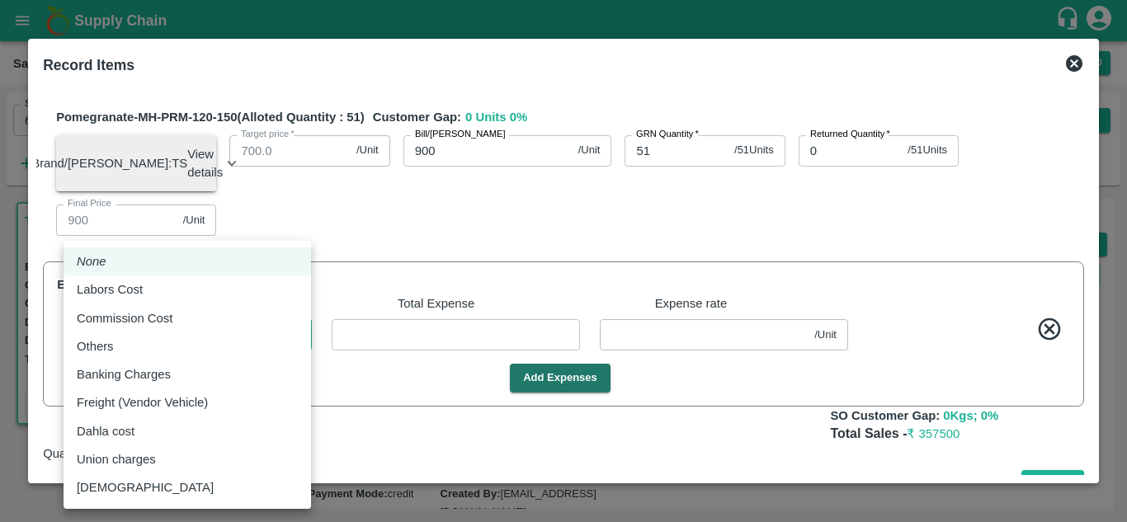
click at [295, 363] on body "Supply Chain Sales Orders Direct Customer Add SO ID 606600 SO ID Start Date Sta…" at bounding box center [563, 261] width 1127 height 522
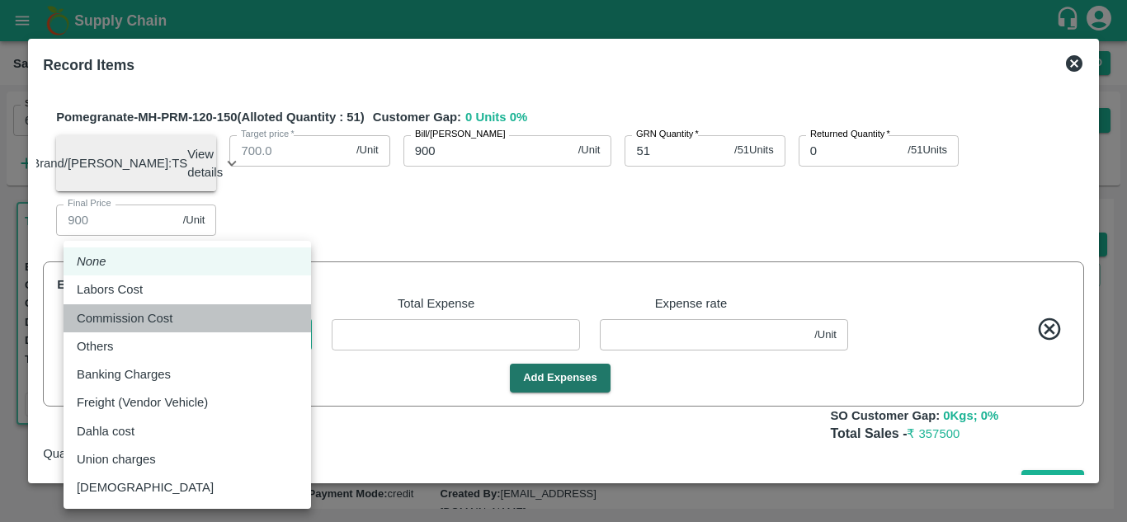
click at [232, 312] on div "Commission Cost" at bounding box center [187, 318] width 221 height 18
type input "Commission Cost"
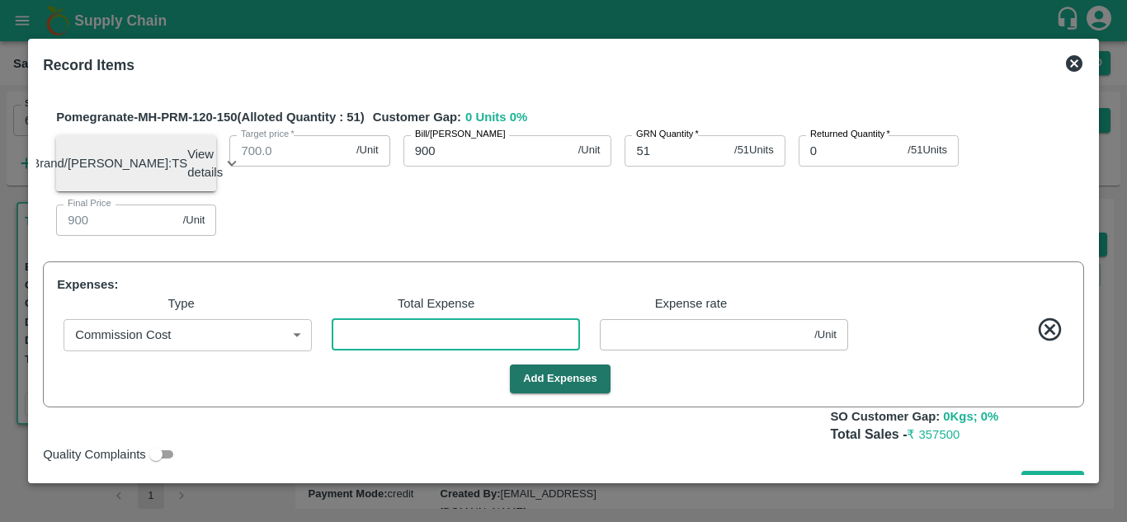
click at [433, 351] on input "number" at bounding box center [456, 334] width 248 height 31
type input "1349.99681"
type input "1249.99681"
type input "1199.99681"
type input "1099.99681"
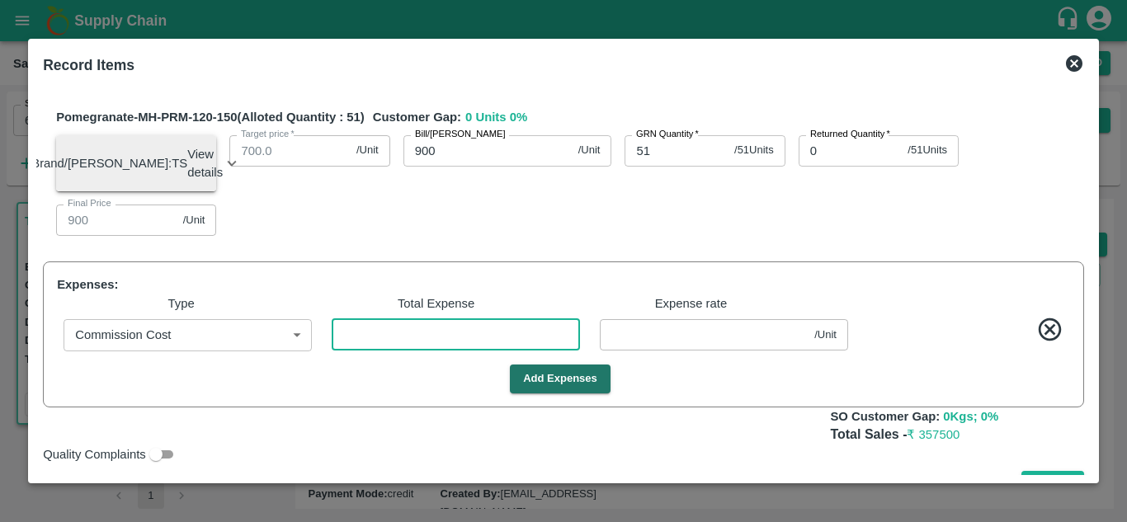
type input "899.99681"
type input "1"
type input "0.00319"
type input "14"
type input "1349.95527"
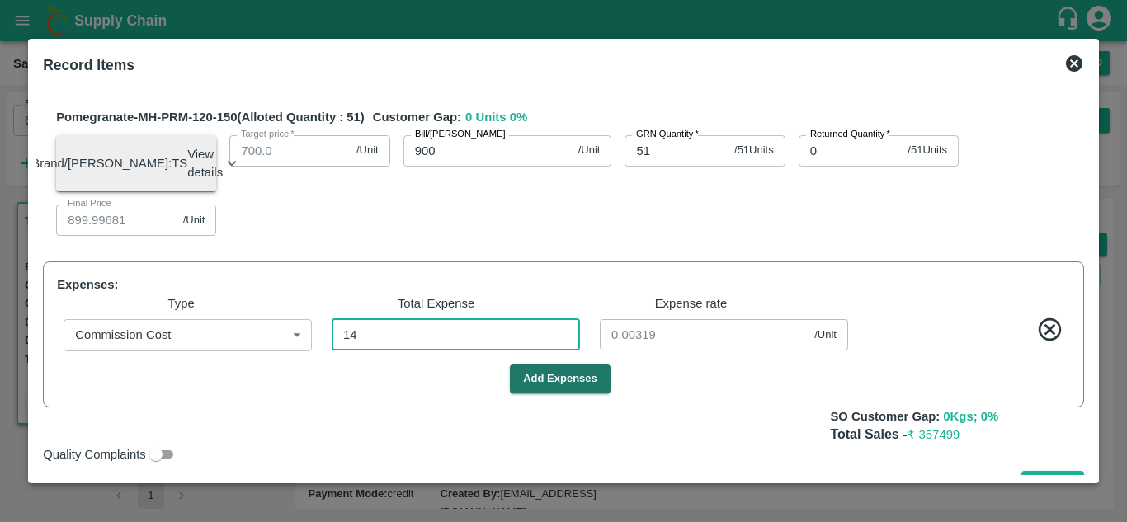
type input "1249.95527"
type input "1199.95527"
type input "1099.95527"
type input "899.95527"
type input "0.04473"
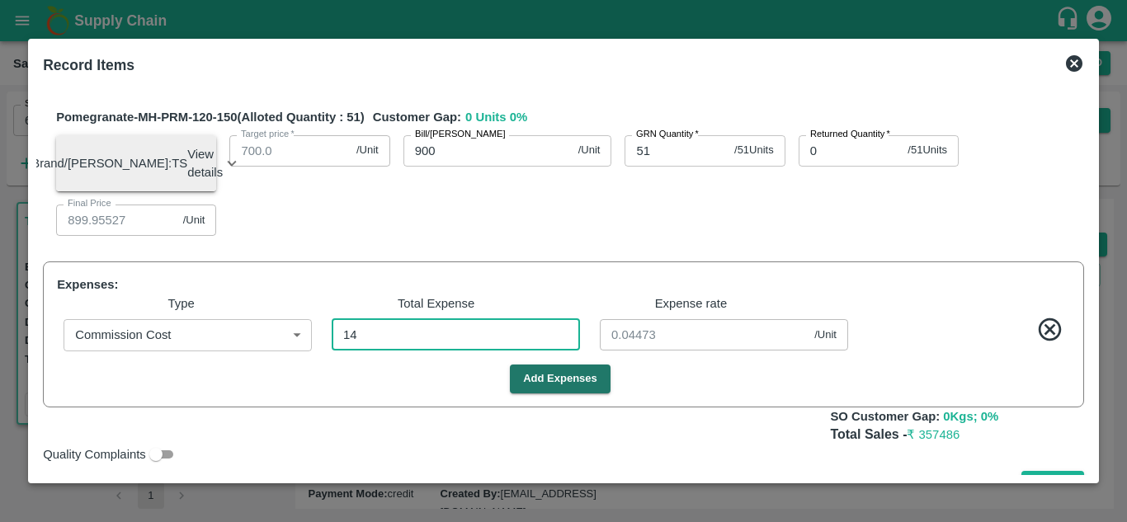
type input "143"
type input "1349.54313"
type input "1249.54313"
type input "1199.54313"
type input "1099.54313"
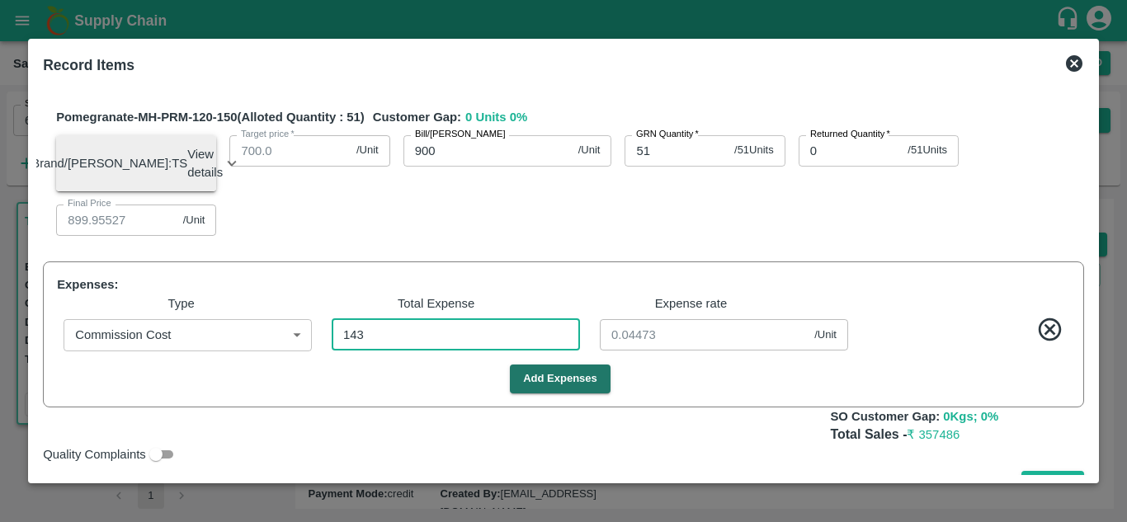
type input "899.54313"
type input "0.45687"
type input "1345.43131"
type input "1245.43131"
type input "1195.43131"
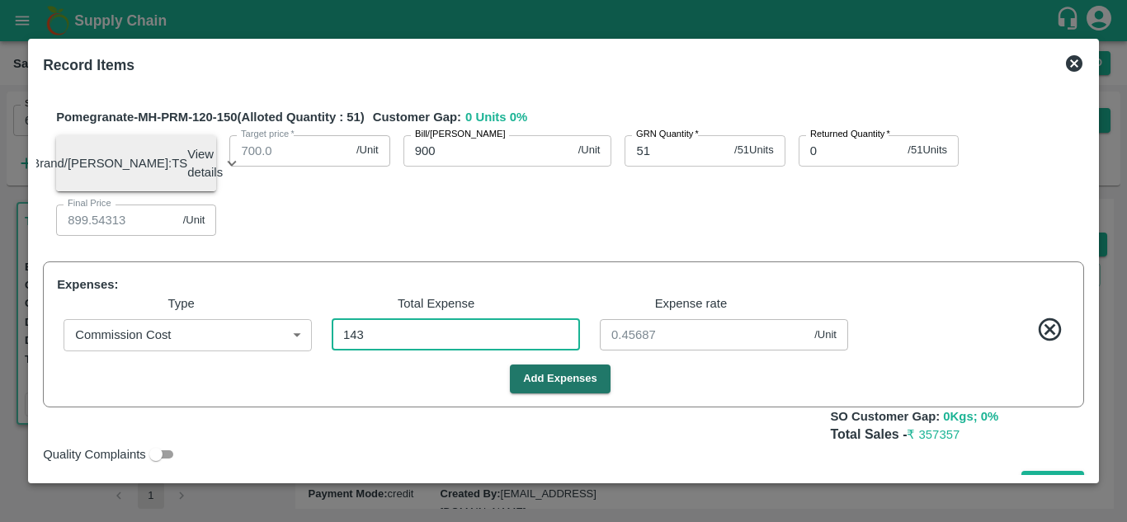
type input "1095.43131"
type input "895.43131"
type input "1430"
type input "4.56869"
type input "1304.3131"
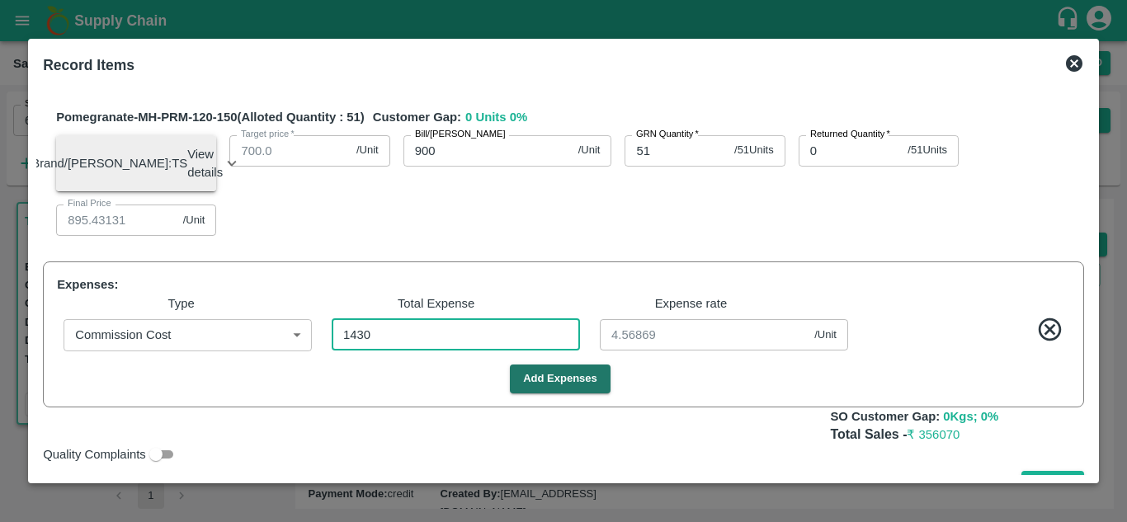
type input "1204.3131"
type input "1154.3131"
type input "1054.3131"
type input "854.3131"
type input "14300"
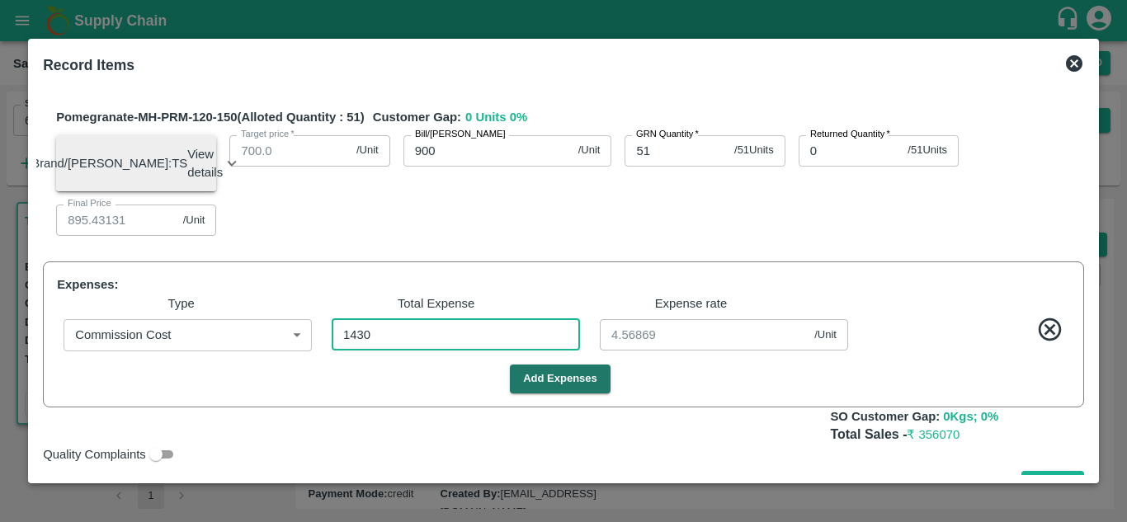
type input "45.6869"
type input "14300"
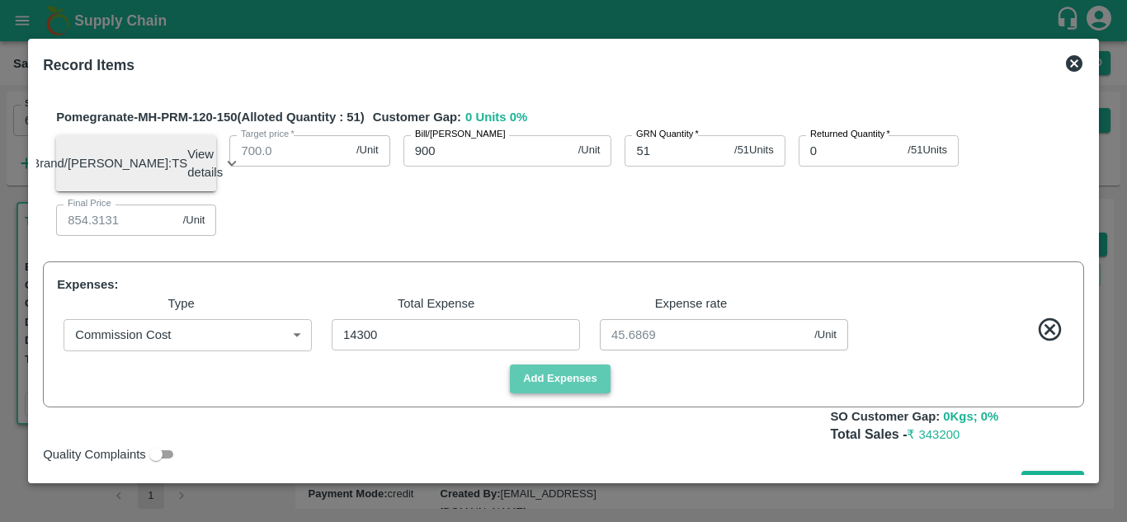
click at [551, 394] on button "Add Expenses" at bounding box center [560, 379] width 101 height 29
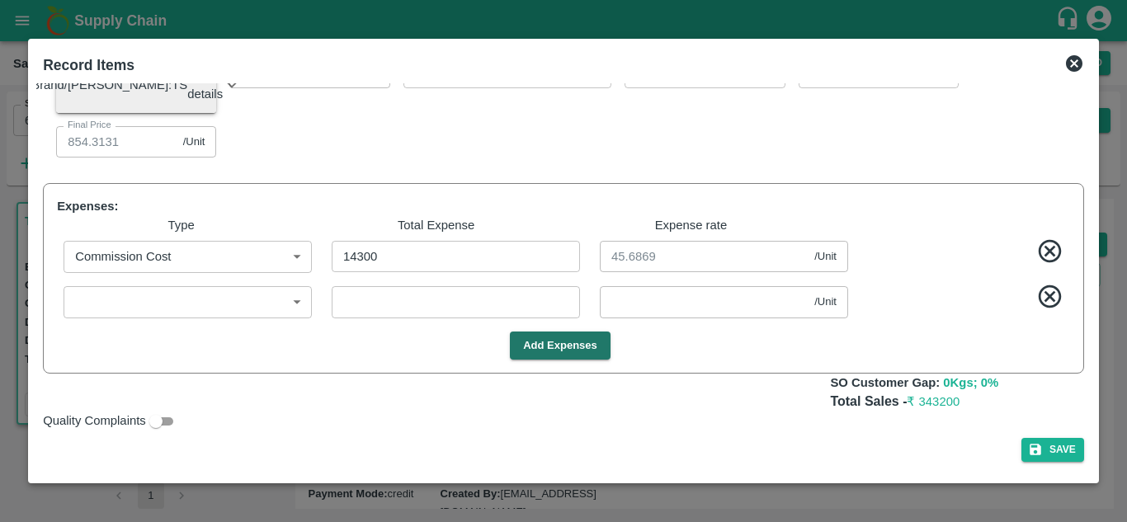
scroll to position [750, 0]
click at [257, 312] on body "Supply Chain Sales Orders Direct Customer Add SO ID 606600 SO ID Start Date Sta…" at bounding box center [563, 261] width 1127 height 522
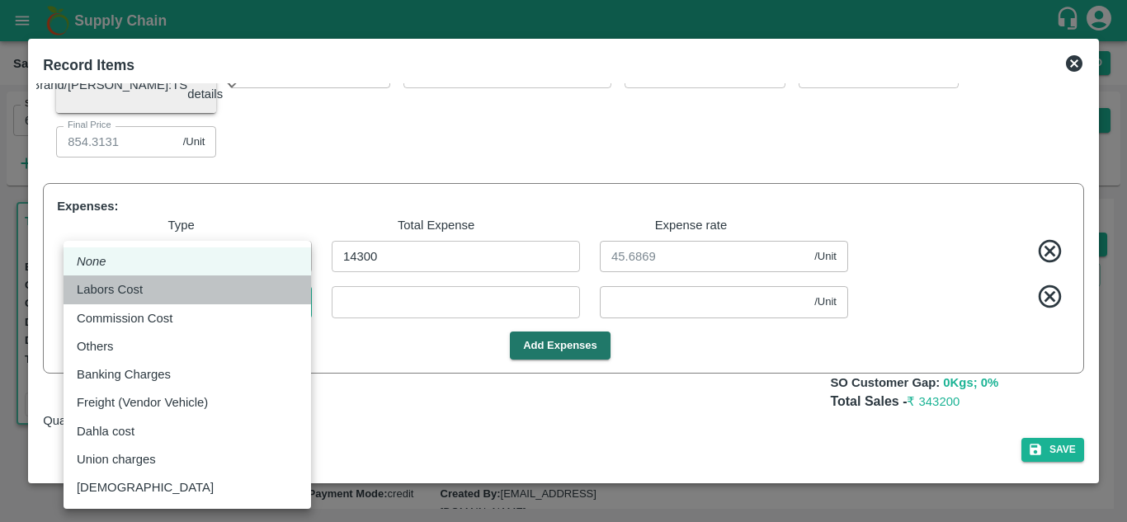
click at [188, 286] on div "Labors Cost" at bounding box center [187, 290] width 221 height 18
type input "Labors Cost"
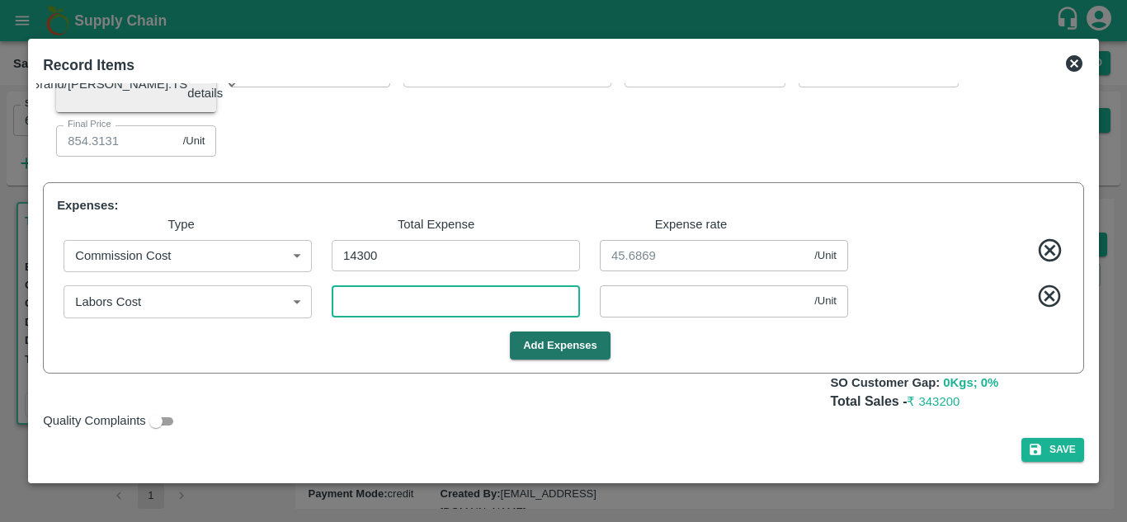
click at [367, 314] on input "number" at bounding box center [456, 301] width 248 height 31
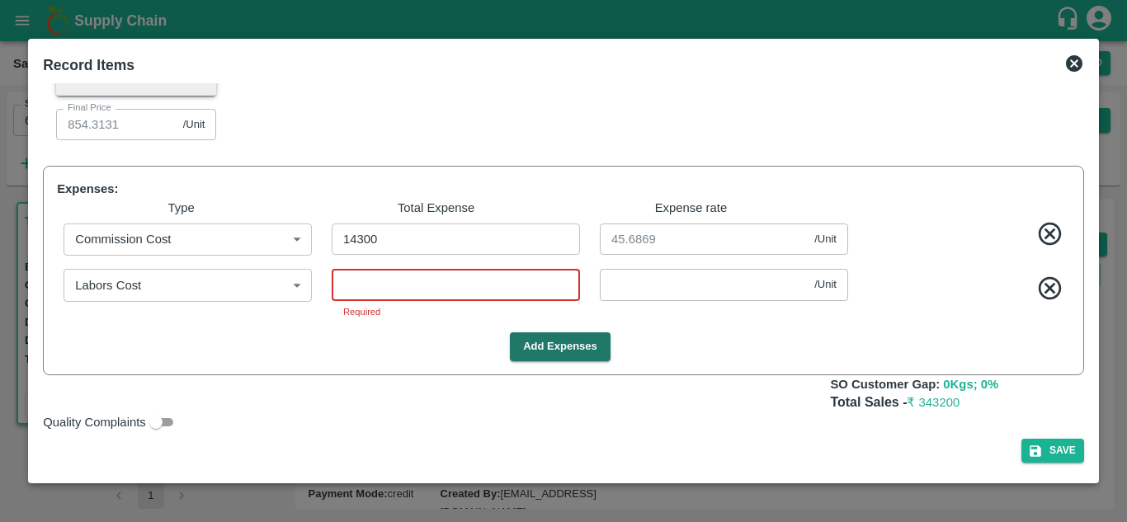
click at [347, 300] on input "number" at bounding box center [456, 284] width 248 height 31
type input "9"
type input "1304.28435"
type input "1204.28435"
type input "1154.28435"
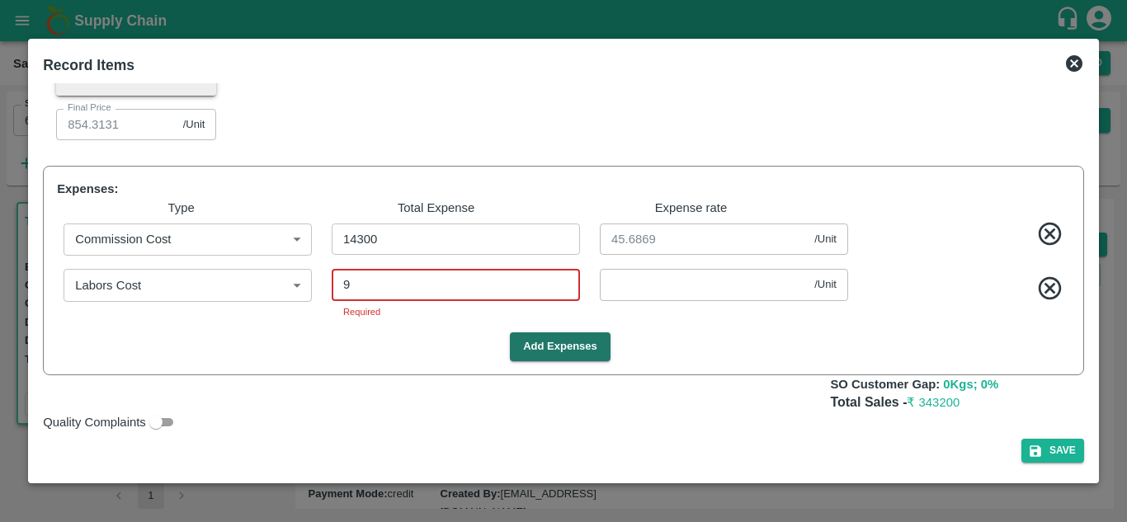
type input "1054.28435"
type input "854.28435"
type input "0.02875"
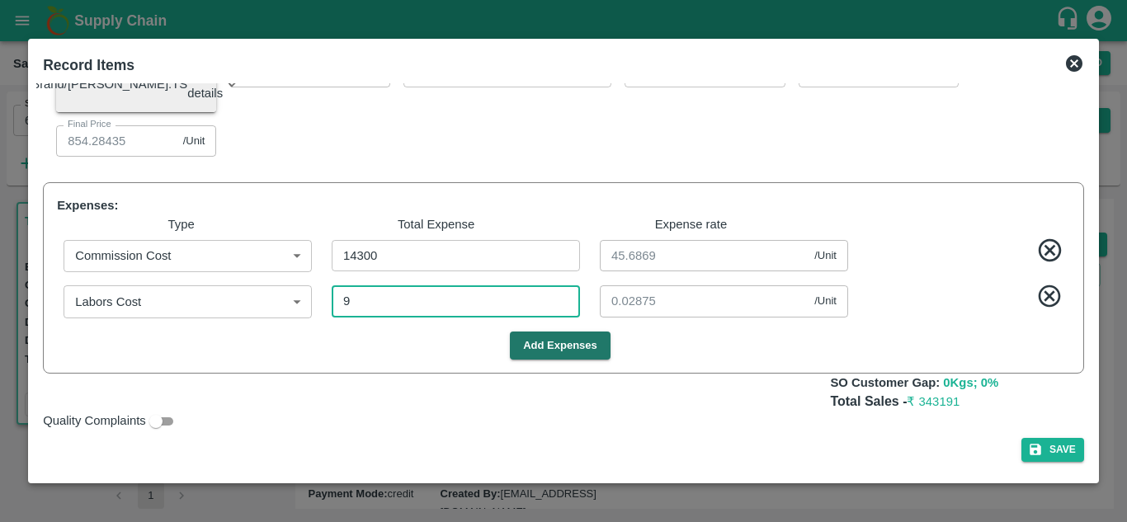
type input "93"
type input "1304.01598"
type input "1204.01598"
type input "1154.01598"
type input "1054.01598"
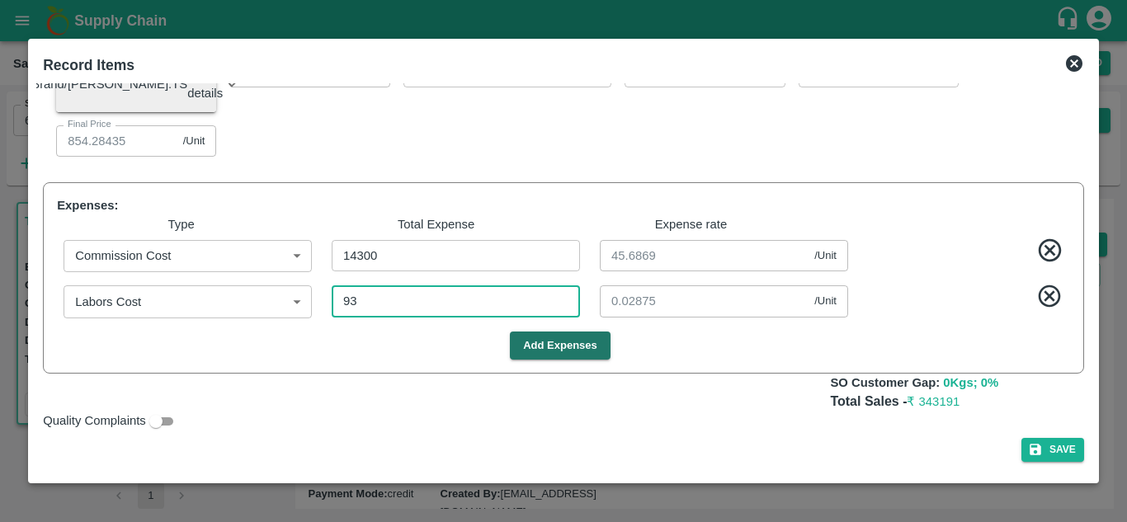
type input "854.01598"
type input "0.29712"
type input "939"
type input "1301.3131"
type input "1201.3131"
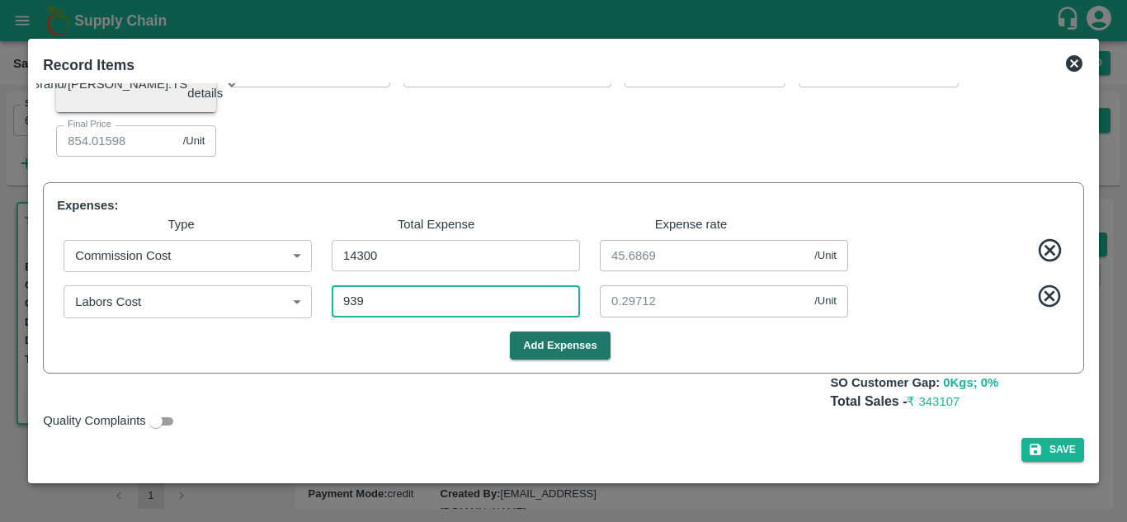
type input "1151.3131"
type input "1051.3131"
type input "851.3131"
type input "3"
type input "939"
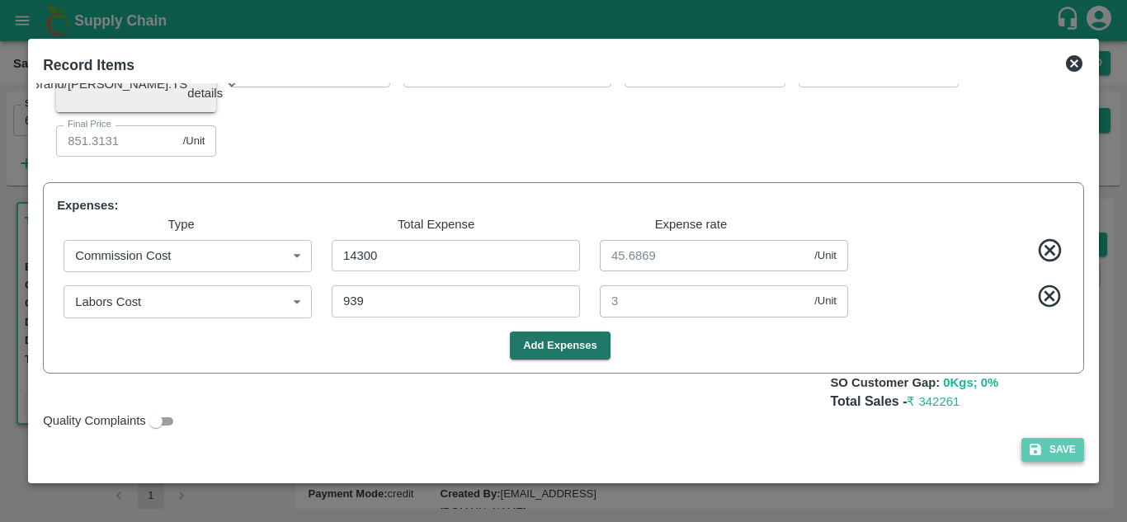
click at [1051, 462] on button "Save" at bounding box center [1053, 450] width 63 height 24
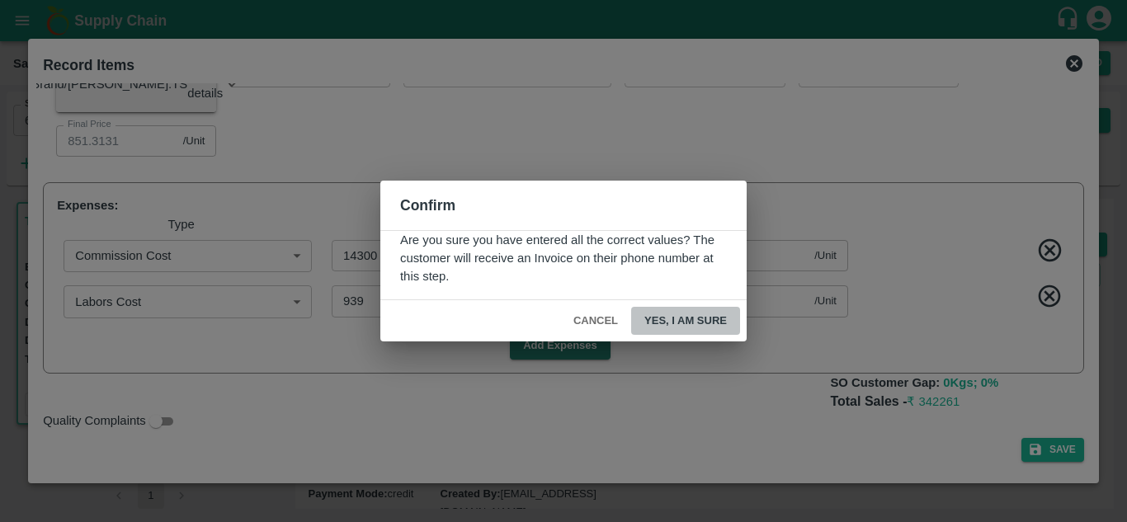
click at [696, 321] on button "Yes, I am sure" at bounding box center [685, 321] width 109 height 29
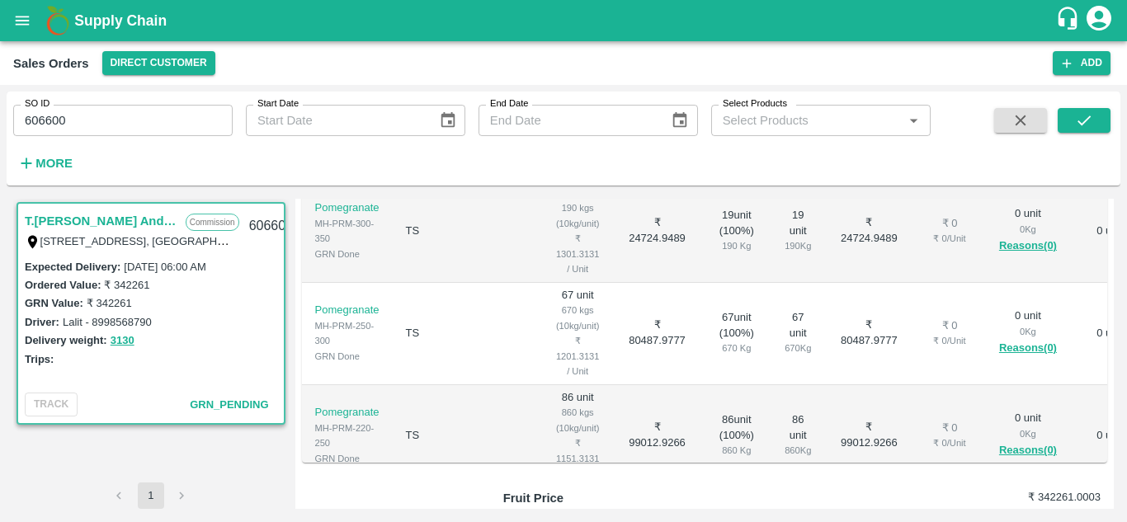
scroll to position [612, 0]
